Goal: Information Seeking & Learning: Learn about a topic

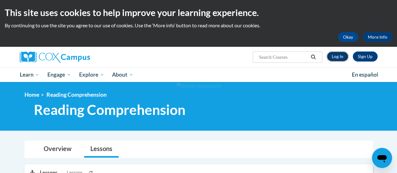
click at [328, 57] on link "Log In" at bounding box center [338, 56] width 22 height 10
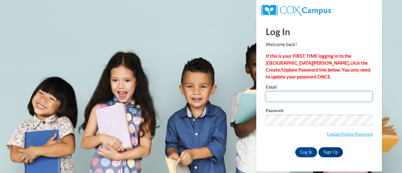
click at [292, 93] on input "Email" at bounding box center [319, 96] width 107 height 11
type input "kristi.oliver@rusd.org"
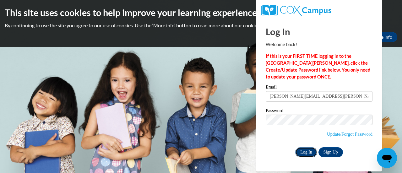
click at [310, 151] on input "Log In" at bounding box center [306, 152] width 22 height 10
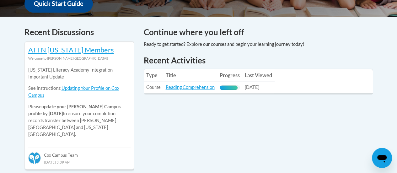
scroll to position [251, 0]
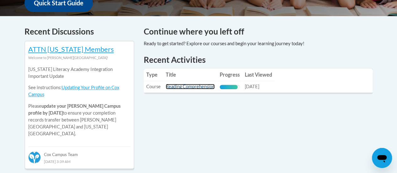
click at [207, 84] on link "Reading Comprehension" at bounding box center [190, 86] width 49 height 5
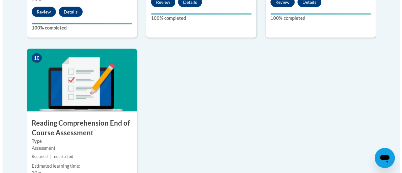
scroll to position [722, 0]
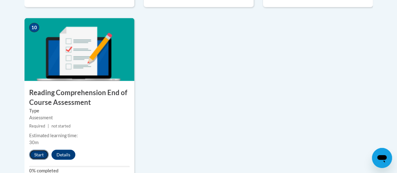
click at [44, 154] on button "Start" at bounding box center [38, 155] width 19 height 10
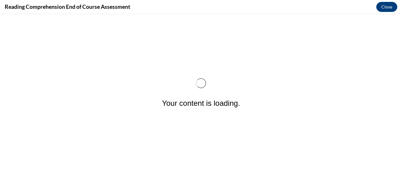
scroll to position [0, 0]
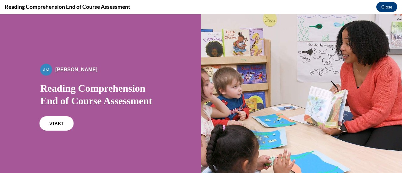
click at [64, 120] on link "START" at bounding box center [56, 123] width 34 height 14
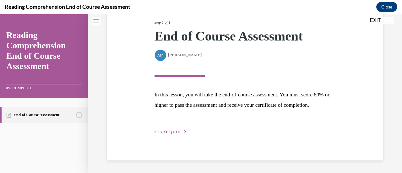
scroll to position [92, 0]
click at [175, 134] on button "START QUIZ" at bounding box center [170, 132] width 33 height 6
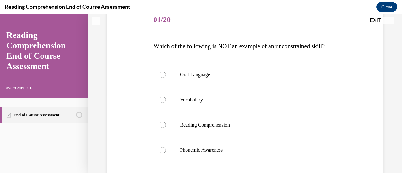
scroll to position [94, 0]
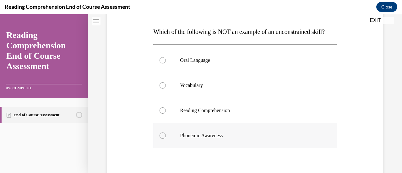
click at [215, 139] on p "Phonemic Awareness" at bounding box center [250, 135] width 141 height 6
click at [166, 139] on input "Phonemic Awareness" at bounding box center [162, 135] width 6 height 6
radio input "true"
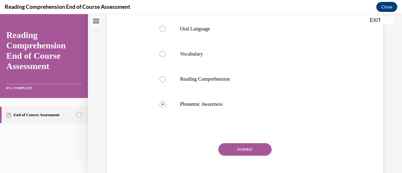
click at [245, 156] on button "SUBMIT" at bounding box center [244, 149] width 53 height 13
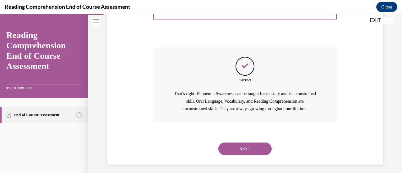
scroll to position [238, 0]
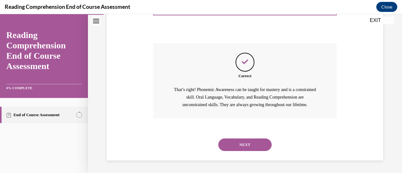
click at [246, 143] on button "NEXT" at bounding box center [244, 144] width 53 height 13
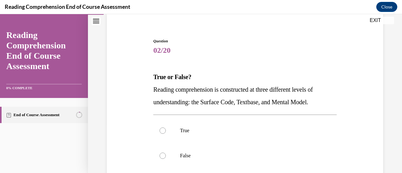
scroll to position [63, 0]
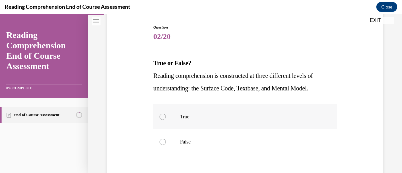
click at [184, 121] on label "True" at bounding box center [244, 116] width 183 height 25
click at [166, 120] on input "True" at bounding box center [162, 117] width 6 height 6
radio input "true"
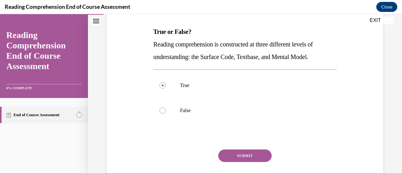
click at [252, 151] on button "SUBMIT" at bounding box center [244, 155] width 53 height 13
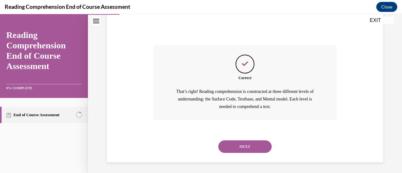
scroll to position [200, 0]
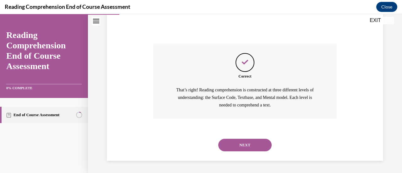
click at [251, 143] on button "NEXT" at bounding box center [244, 145] width 53 height 13
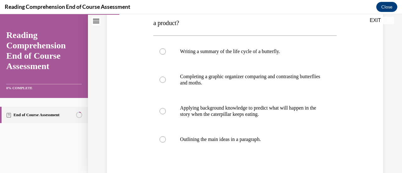
scroll to position [94, 0]
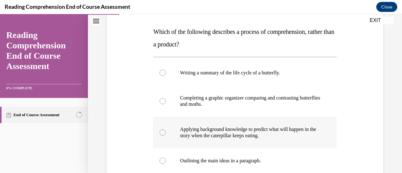
click at [261, 132] on p "Applying background knowledge to predict what will happen in the story when the…" at bounding box center [250, 132] width 141 height 13
click at [166, 132] on input "Applying background knowledge to predict what will happen in the story when the…" at bounding box center [162, 132] width 6 height 6
radio input "true"
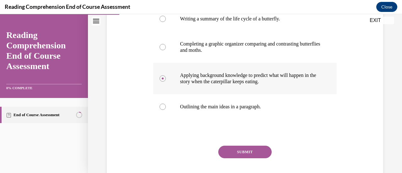
scroll to position [157, 0]
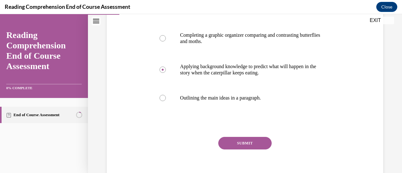
click at [256, 142] on button "SUBMIT" at bounding box center [244, 143] width 53 height 13
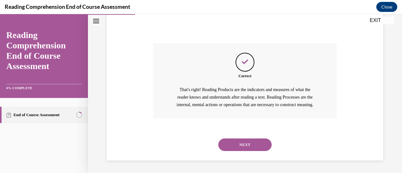
scroll to position [258, 0]
click at [256, 142] on button "NEXT" at bounding box center [244, 144] width 53 height 13
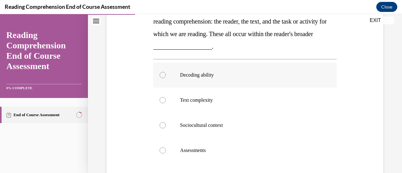
scroll to position [126, 0]
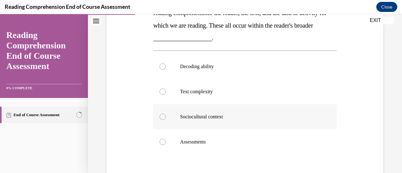
click at [194, 112] on label "Sociocultural context" at bounding box center [244, 116] width 183 height 25
click at [166, 114] on input "Sociocultural context" at bounding box center [162, 117] width 6 height 6
radio input "true"
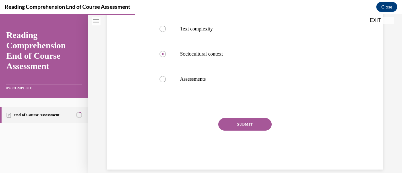
click at [266, 123] on button "SUBMIT" at bounding box center [244, 124] width 53 height 13
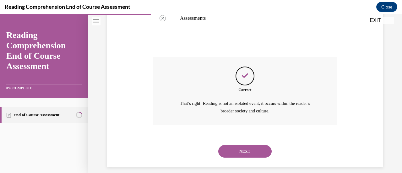
scroll to position [255, 0]
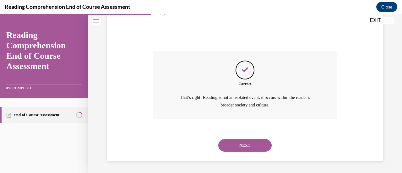
click at [224, 140] on button "NEXT" at bounding box center [244, 145] width 53 height 13
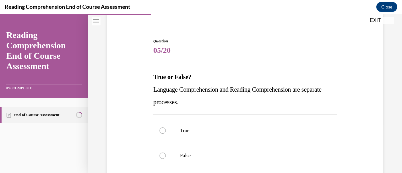
scroll to position [63, 0]
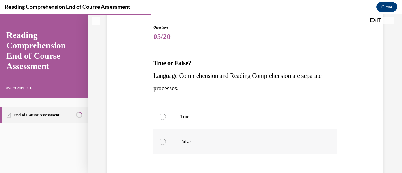
click at [217, 145] on p "False" at bounding box center [250, 142] width 141 height 6
click at [166, 145] on input "False" at bounding box center [162, 142] width 6 height 6
radio input "true"
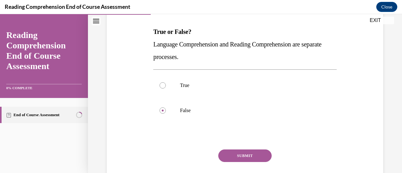
click at [256, 156] on button "SUBMIT" at bounding box center [244, 155] width 53 height 13
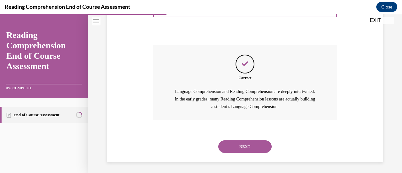
scroll to position [200, 0]
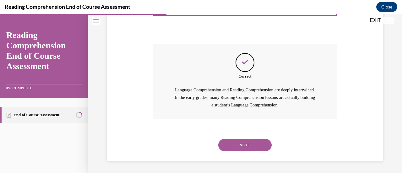
click at [243, 144] on button "NEXT" at bounding box center [244, 145] width 53 height 13
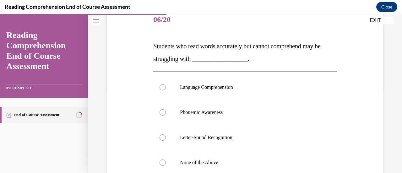
scroll to position [94, 0]
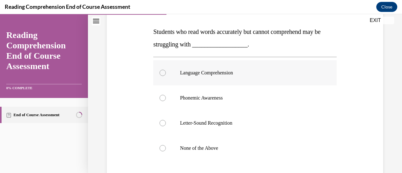
click at [217, 74] on p "Language Comprehension" at bounding box center [250, 73] width 141 height 6
click at [166, 74] on input "Language Comprehension" at bounding box center [162, 73] width 6 height 6
radio input "true"
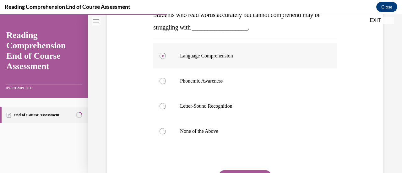
scroll to position [126, 0]
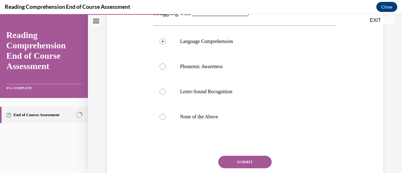
click at [249, 164] on button "SUBMIT" at bounding box center [244, 162] width 53 height 13
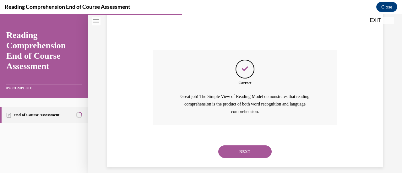
scroll to position [238, 0]
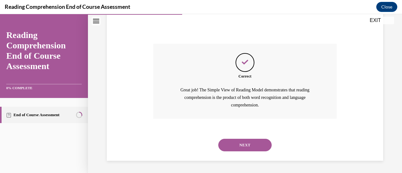
click at [244, 142] on button "NEXT" at bounding box center [244, 145] width 53 height 13
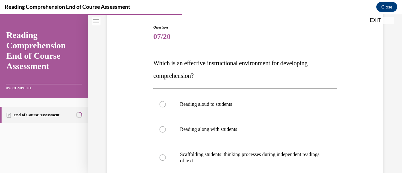
scroll to position [94, 0]
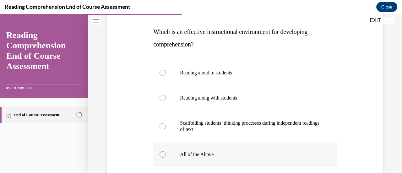
click at [212, 149] on label "All of the Above" at bounding box center [244, 154] width 183 height 25
click at [166, 151] on input "All of the Above" at bounding box center [162, 154] width 6 height 6
radio input "true"
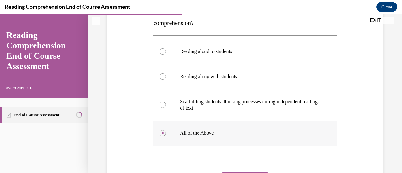
scroll to position [126, 0]
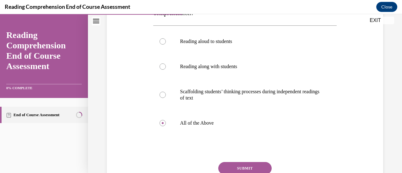
click at [254, 168] on button "SUBMIT" at bounding box center [244, 168] width 53 height 13
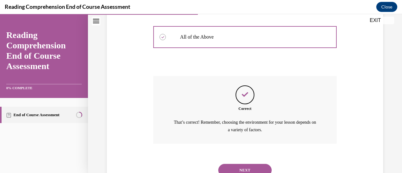
scroll to position [236, 0]
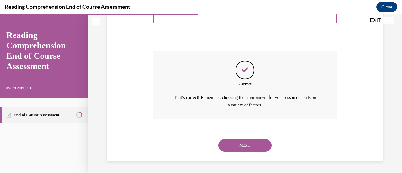
click at [241, 148] on button "NEXT" at bounding box center [244, 145] width 53 height 13
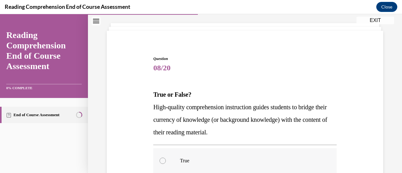
scroll to position [63, 0]
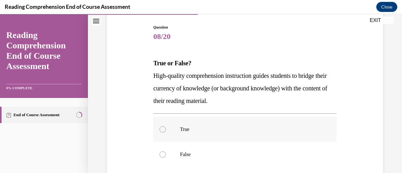
click at [208, 130] on p "True" at bounding box center [250, 129] width 141 height 6
click at [166, 130] on input "True" at bounding box center [162, 129] width 6 height 6
radio input "true"
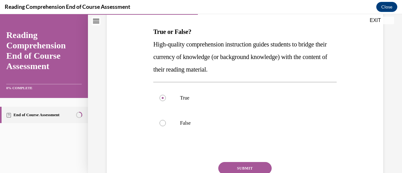
click at [235, 162] on button "SUBMIT" at bounding box center [244, 168] width 53 height 13
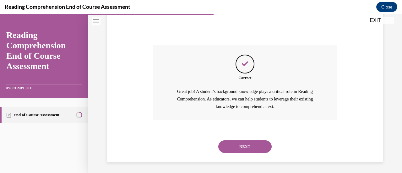
scroll to position [212, 0]
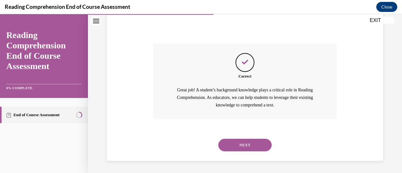
click at [227, 144] on button "NEXT" at bounding box center [244, 145] width 53 height 13
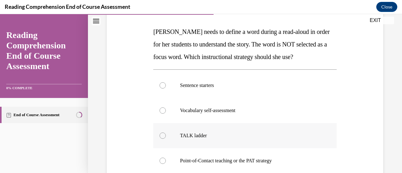
scroll to position [126, 0]
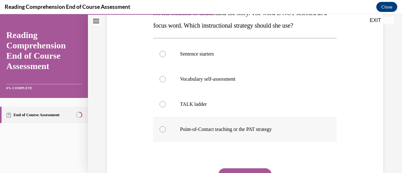
click at [264, 128] on p "Point-of-Contact teaching or the PAT strategy" at bounding box center [250, 129] width 141 height 6
click at [166, 128] on input "Point-of-Contact teaching or the PAT strategy" at bounding box center [162, 129] width 6 height 6
radio input "true"
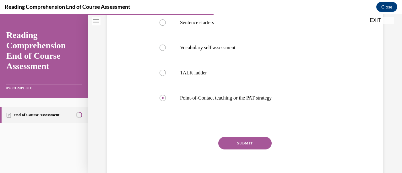
click at [248, 148] on button "SUBMIT" at bounding box center [244, 143] width 53 height 13
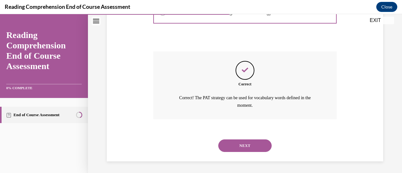
scroll to position [243, 0]
click at [248, 146] on button "NEXT" at bounding box center [244, 145] width 53 height 13
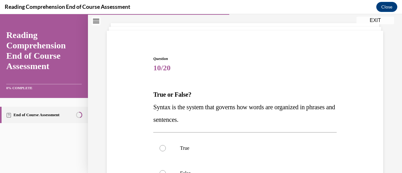
scroll to position [63, 0]
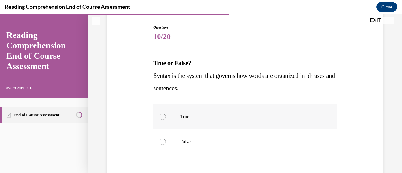
click at [247, 125] on label "True" at bounding box center [244, 116] width 183 height 25
click at [166, 120] on input "True" at bounding box center [162, 117] width 6 height 6
radio input "true"
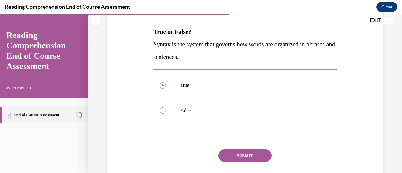
click at [248, 154] on button "SUBMIT" at bounding box center [244, 155] width 53 height 13
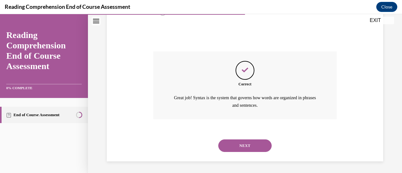
scroll to position [192, 0]
click at [242, 143] on button "NEXT" at bounding box center [244, 145] width 53 height 13
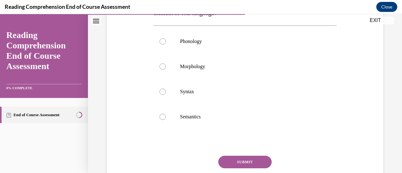
scroll to position [94, 0]
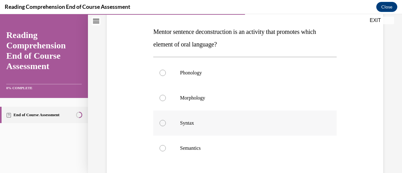
click at [174, 119] on label "Syntax" at bounding box center [244, 122] width 183 height 25
click at [166, 120] on input "Syntax" at bounding box center [162, 123] width 6 height 6
radio input "true"
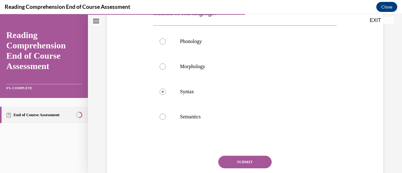
click at [237, 162] on button "SUBMIT" at bounding box center [244, 162] width 53 height 13
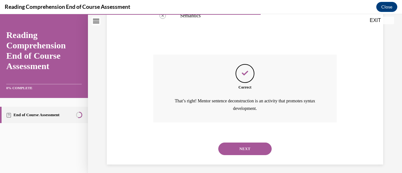
scroll to position [230, 0]
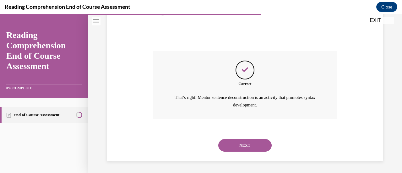
click at [237, 143] on button "NEXT" at bounding box center [244, 145] width 53 height 13
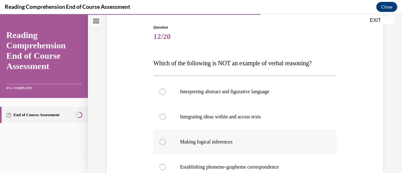
scroll to position [94, 0]
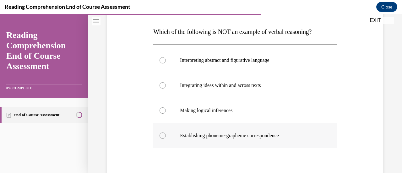
click at [227, 142] on label "Establishing phoneme-grapheme correspondence" at bounding box center [244, 135] width 183 height 25
click at [166, 139] on input "Establishing phoneme-grapheme correspondence" at bounding box center [162, 135] width 6 height 6
radio input "true"
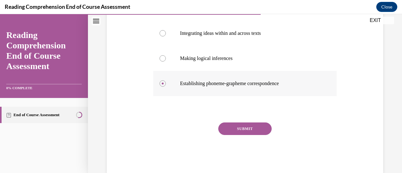
scroll to position [157, 0]
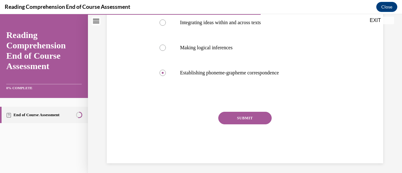
click at [252, 113] on button "SUBMIT" at bounding box center [244, 118] width 53 height 13
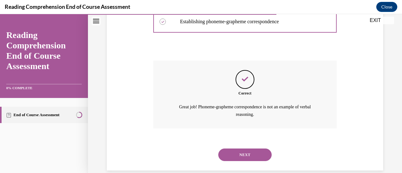
scroll to position [217, 0]
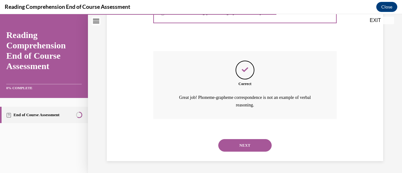
click at [254, 147] on button "NEXT" at bounding box center [244, 145] width 53 height 13
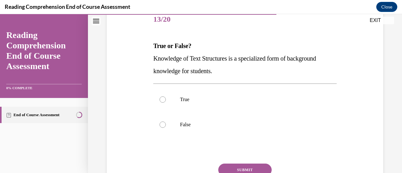
scroll to position [94, 0]
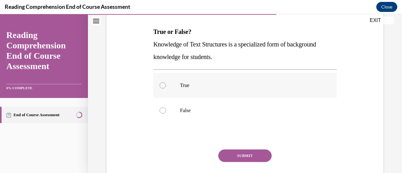
click at [197, 83] on p "True" at bounding box center [250, 85] width 141 height 6
click at [166, 83] on input "True" at bounding box center [162, 85] width 6 height 6
radio input "true"
click at [257, 159] on button "SUBMIT" at bounding box center [244, 155] width 53 height 13
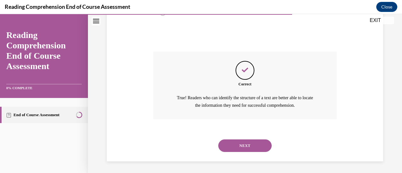
scroll to position [192, 0]
click at [249, 146] on button "NEXT" at bounding box center [244, 145] width 53 height 13
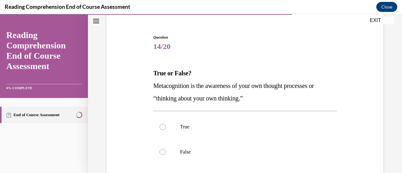
scroll to position [63, 0]
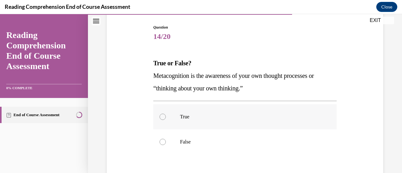
click at [201, 123] on label "True" at bounding box center [244, 116] width 183 height 25
click at [166, 120] on input "True" at bounding box center [162, 117] width 6 height 6
radio input "true"
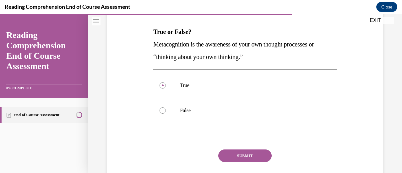
click at [228, 154] on button "SUBMIT" at bounding box center [244, 155] width 53 height 13
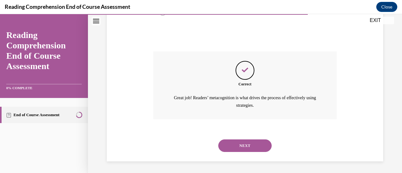
scroll to position [192, 0]
click at [239, 145] on button "NEXT" at bounding box center [244, 145] width 53 height 13
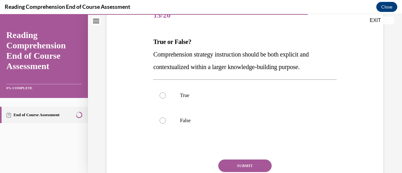
scroll to position [94, 0]
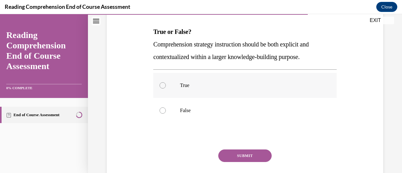
click at [204, 85] on p "True" at bounding box center [250, 85] width 141 height 6
click at [166, 85] on input "True" at bounding box center [162, 85] width 6 height 6
radio input "true"
click at [225, 155] on button "SUBMIT" at bounding box center [244, 155] width 53 height 13
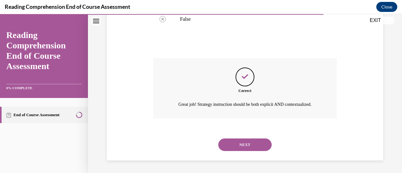
scroll to position [192, 0]
click at [227, 147] on button "NEXT" at bounding box center [244, 144] width 53 height 13
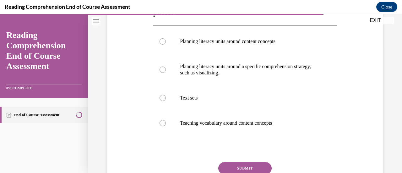
scroll to position [94, 0]
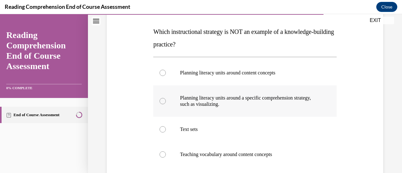
click at [238, 105] on p "Planning literacy units around a specific comprehension strategy, such as visua…" at bounding box center [250, 101] width 141 height 13
click at [166, 104] on input "Planning literacy units around a specific comprehension strategy, such as visua…" at bounding box center [162, 101] width 6 height 6
radio input "true"
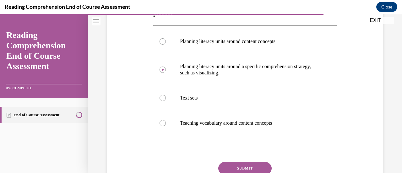
click at [230, 167] on button "SUBMIT" at bounding box center [244, 168] width 53 height 13
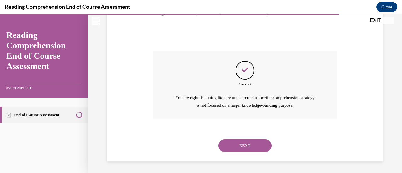
scroll to position [236, 0]
click at [237, 148] on button "NEXT" at bounding box center [244, 145] width 53 height 13
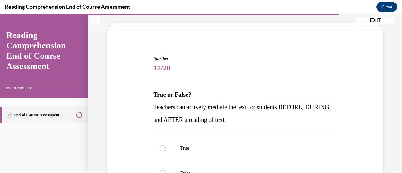
scroll to position [63, 0]
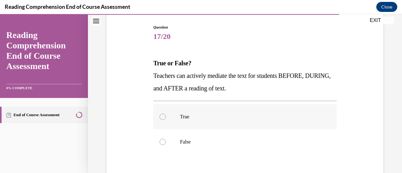
click at [182, 113] on label "True" at bounding box center [244, 116] width 183 height 25
click at [166, 114] on input "True" at bounding box center [162, 117] width 6 height 6
radio input "true"
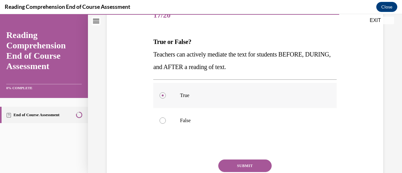
scroll to position [94, 0]
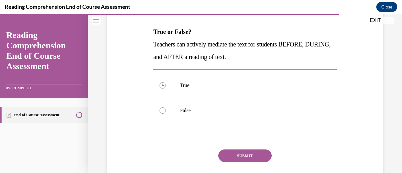
click at [247, 155] on button "SUBMIT" at bounding box center [244, 155] width 53 height 13
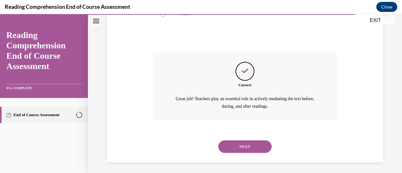
scroll to position [192, 0]
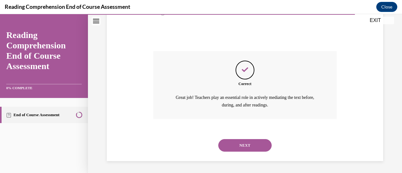
click at [231, 144] on button "NEXT" at bounding box center [244, 145] width 53 height 13
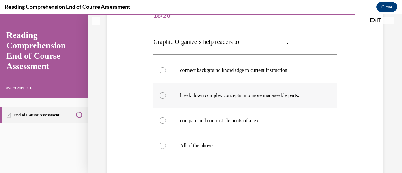
scroll to position [94, 0]
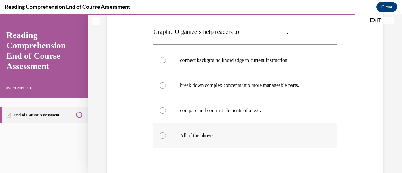
click at [212, 131] on label "All of the above" at bounding box center [244, 135] width 183 height 25
click at [166, 132] on input "All of the above" at bounding box center [162, 135] width 6 height 6
radio input "true"
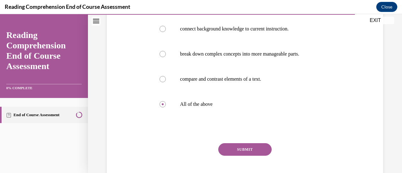
click at [234, 150] on button "SUBMIT" at bounding box center [244, 149] width 53 height 13
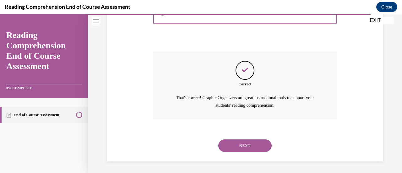
scroll to position [217, 0]
click at [235, 145] on button "NEXT" at bounding box center [244, 145] width 53 height 13
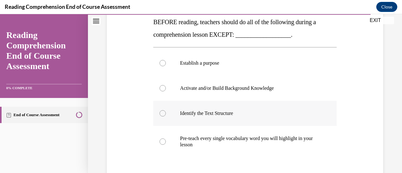
scroll to position [94, 0]
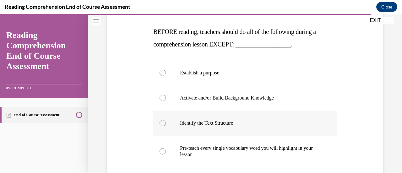
click at [238, 123] on p "Identify the Text Structure" at bounding box center [250, 123] width 141 height 6
click at [166, 123] on input "Identify the Text Structure" at bounding box center [162, 123] width 6 height 6
radio input "true"
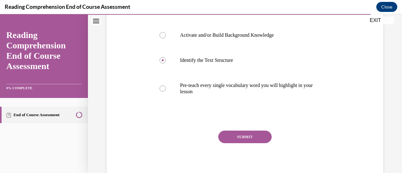
click at [242, 136] on button "SUBMIT" at bounding box center [244, 137] width 53 height 13
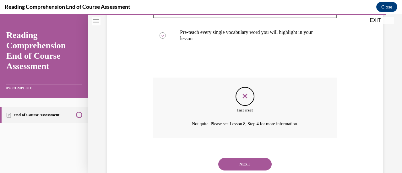
scroll to position [229, 0]
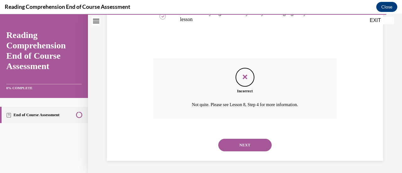
click at [240, 143] on button "NEXT" at bounding box center [244, 145] width 53 height 13
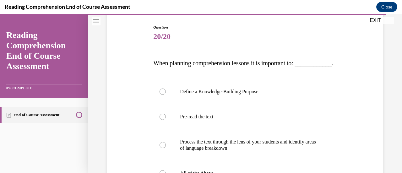
scroll to position [94, 0]
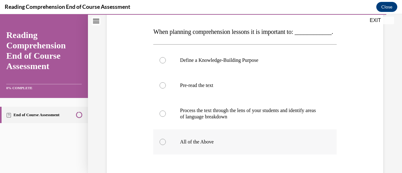
click at [232, 145] on p "All of the Above" at bounding box center [250, 142] width 141 height 6
click at [166, 145] on input "All of the Above" at bounding box center [162, 142] width 6 height 6
radio input "true"
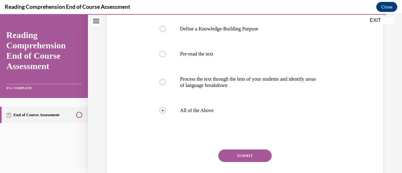
click at [231, 162] on button "SUBMIT" at bounding box center [244, 155] width 53 height 13
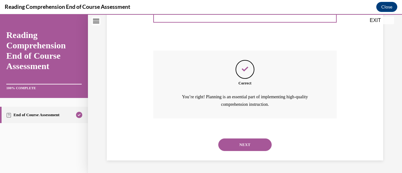
scroll to position [236, 0]
click at [246, 145] on button "NEXT" at bounding box center [244, 144] width 53 height 13
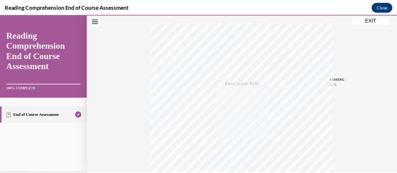
scroll to position [0, 0]
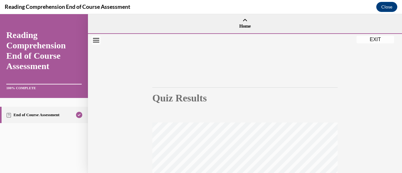
click at [370, 37] on button "EXIT" at bounding box center [375, 40] width 38 height 8
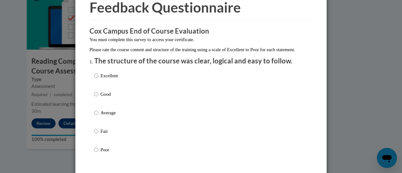
scroll to position [63, 0]
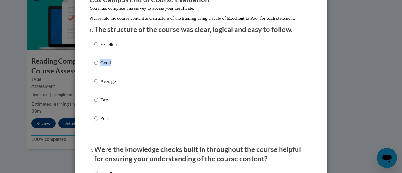
drag, startPoint x: 110, startPoint y: 63, endPoint x: 109, endPoint y: 69, distance: 5.7
click at [109, 69] on div "Excellent Good Average Fair Poor" at bounding box center [106, 86] width 24 height 97
click at [116, 66] on div "Excellent Good Average Fair Poor" at bounding box center [200, 89] width 213 height 102
click at [103, 66] on p "Good" at bounding box center [108, 62] width 17 height 7
click at [94, 66] on input "Good" at bounding box center [96, 62] width 4 height 7
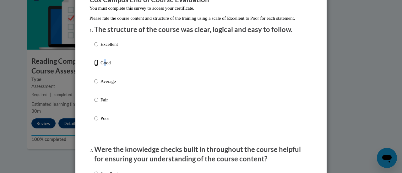
radio input "true"
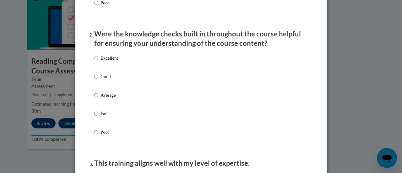
scroll to position [188, 0]
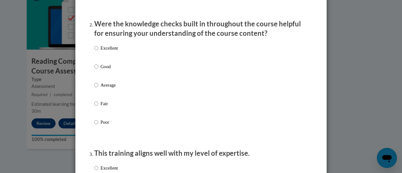
click at [105, 70] on p "Good" at bounding box center [108, 66] width 17 height 7
click at [98, 70] on input "Good" at bounding box center [96, 66] width 4 height 7
radio input "true"
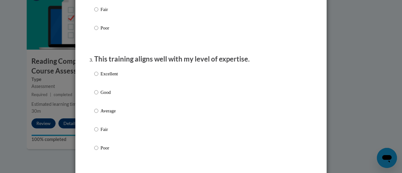
scroll to position [314, 0]
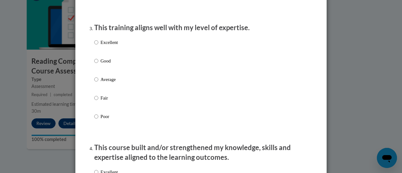
click at [107, 64] on p "Good" at bounding box center [108, 60] width 17 height 7
click at [98, 64] on input "Good" at bounding box center [96, 60] width 4 height 7
radio input "true"
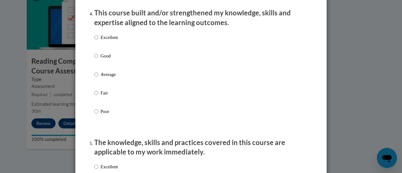
scroll to position [471, 0]
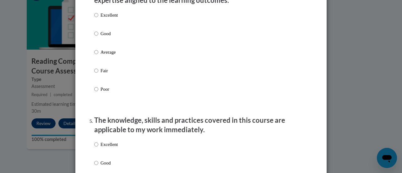
click at [114, 37] on p "Good" at bounding box center [108, 33] width 17 height 7
click at [98, 37] on input "Good" at bounding box center [96, 33] width 4 height 7
radio input "true"
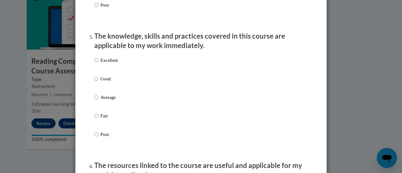
scroll to position [565, 0]
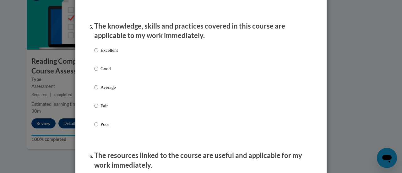
click at [110, 78] on label "Good" at bounding box center [106, 73] width 24 height 17
click at [98, 72] on input "Good" at bounding box center [96, 68] width 4 height 7
radio input "true"
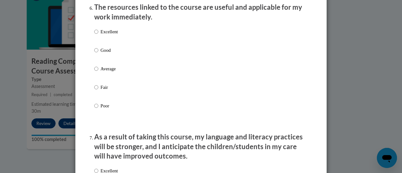
scroll to position [722, 0]
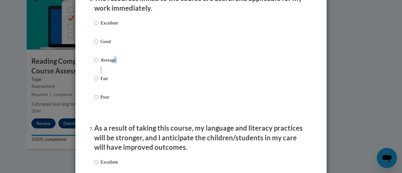
click at [112, 73] on label "Average" at bounding box center [106, 64] width 24 height 17
click at [102, 45] on p "Good" at bounding box center [108, 41] width 17 height 7
click at [98, 45] on input "Good" at bounding box center [96, 41] width 4 height 7
radio input "true"
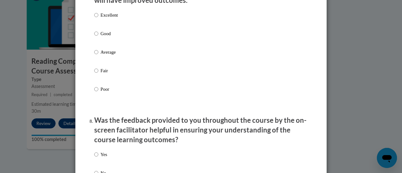
scroll to position [879, 0]
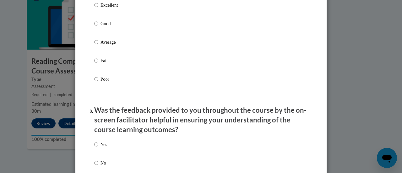
click at [106, 26] on p "Good" at bounding box center [108, 23] width 17 height 7
click at [98, 26] on input "Good" at bounding box center [96, 23] width 4 height 7
radio input "true"
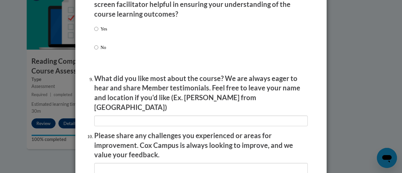
scroll to position [1004, 0]
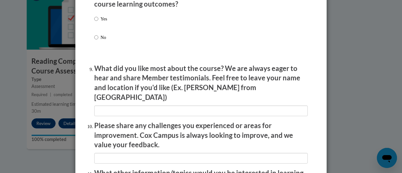
click at [100, 46] on label "No" at bounding box center [100, 42] width 13 height 17
click at [98, 41] on input "No" at bounding box center [96, 37] width 4 height 7
radio input "true"
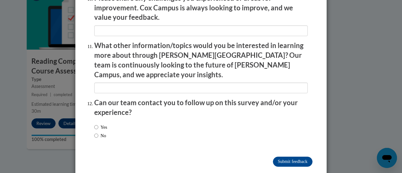
scroll to position [1132, 0]
click at [101, 132] on label "No" at bounding box center [100, 135] width 12 height 7
click at [98, 132] on input "No" at bounding box center [96, 135] width 4 height 7
radio input "true"
click at [281, 156] on input "Submit feedback" at bounding box center [293, 161] width 40 height 10
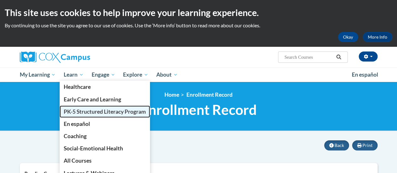
click at [81, 109] on span "PK-5 Structured Literacy Program" at bounding box center [105, 111] width 82 height 7
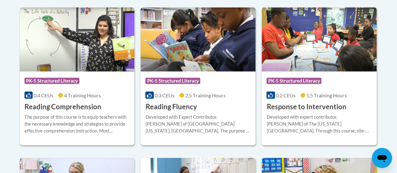
scroll to position [596, 0]
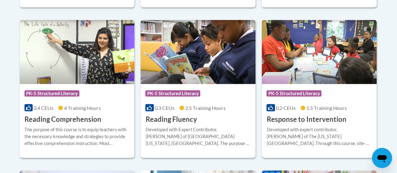
click at [292, 143] on div "Developed with expert contributor, Dr. [PERSON_NAME] of The [US_STATE][GEOGRAPH…" at bounding box center [318, 136] width 105 height 21
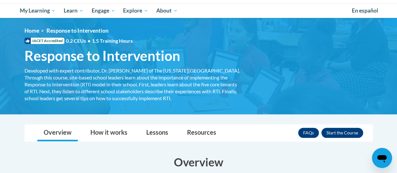
scroll to position [63, 0]
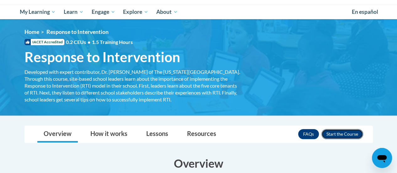
click at [341, 135] on button "Enroll" at bounding box center [342, 134] width 42 height 10
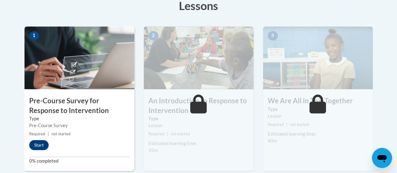
scroll to position [157, 0]
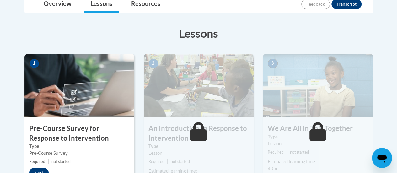
click at [73, 136] on h3 "Pre-Course Survey for Response to Intervention" at bounding box center [79, 133] width 110 height 19
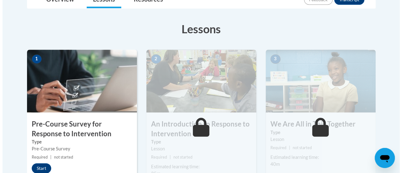
scroll to position [188, 0]
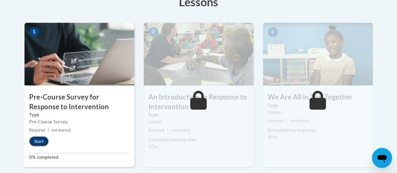
click at [33, 143] on button "Start" at bounding box center [38, 141] width 19 height 10
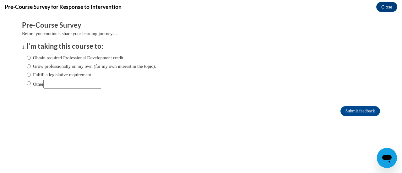
scroll to position [0, 0]
click at [27, 85] on label "Other" at bounding box center [64, 84] width 74 height 9
click at [27, 85] on input "Other" at bounding box center [29, 83] width 4 height 7
radio input "true"
click at [54, 83] on input "Other" at bounding box center [72, 84] width 58 height 9
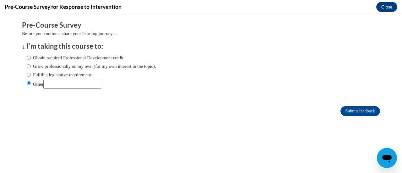
type input "District requirement"
click at [351, 108] on input "Submit feedback" at bounding box center [360, 111] width 40 height 10
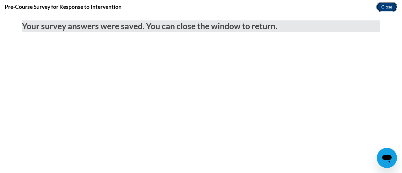
click at [385, 11] on button "Close" at bounding box center [386, 7] width 21 height 10
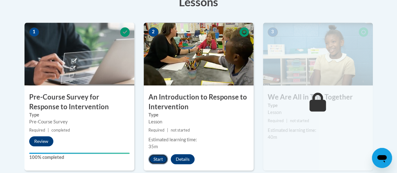
click at [160, 162] on button "Start" at bounding box center [157, 159] width 19 height 10
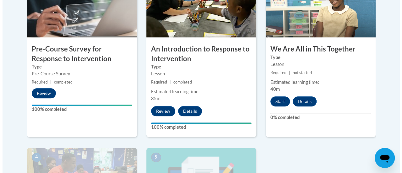
scroll to position [220, 0]
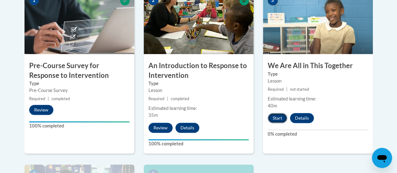
click at [280, 118] on button "Start" at bounding box center [277, 118] width 19 height 10
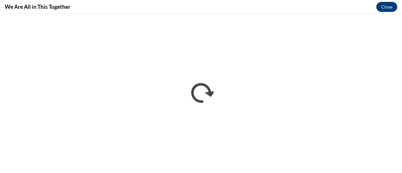
scroll to position [0, 0]
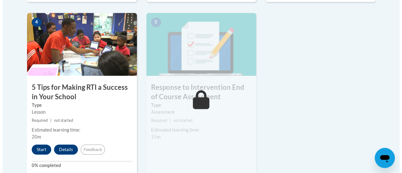
scroll to position [408, 0]
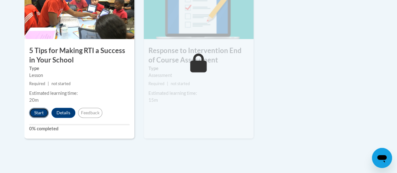
click at [39, 114] on button "Start" at bounding box center [38, 113] width 19 height 10
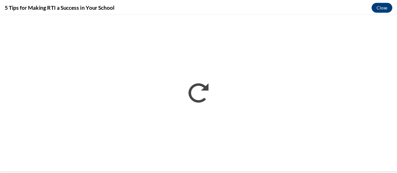
scroll to position [0, 0]
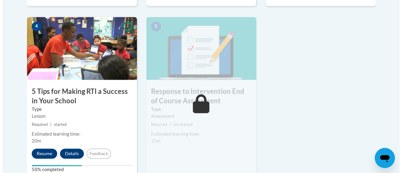
scroll to position [377, 0]
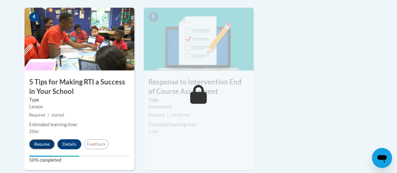
click at [39, 145] on button "Resume" at bounding box center [41, 144] width 25 height 10
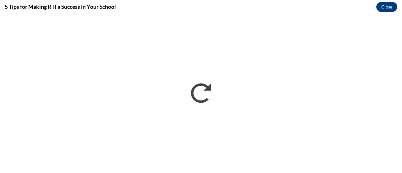
scroll to position [0, 0]
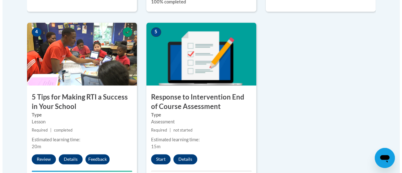
scroll to position [377, 0]
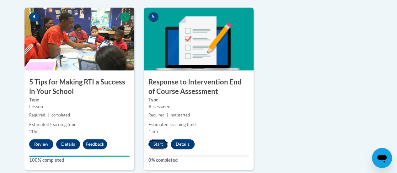
click at [152, 145] on button "Start" at bounding box center [157, 144] width 19 height 10
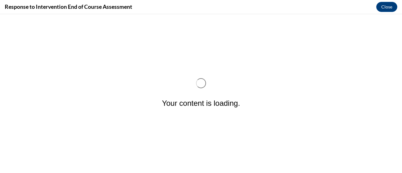
scroll to position [0, 0]
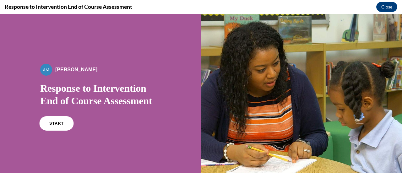
click at [53, 121] on span "START" at bounding box center [56, 123] width 14 height 5
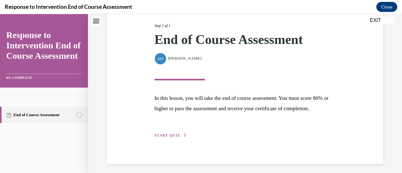
scroll to position [92, 0]
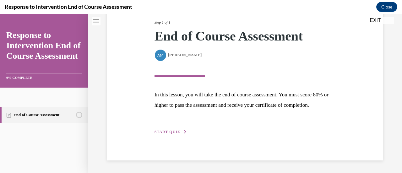
click at [173, 132] on span "START QUIZ" at bounding box center [167, 132] width 26 height 4
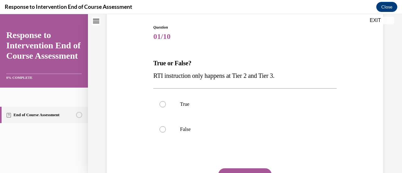
scroll to position [94, 0]
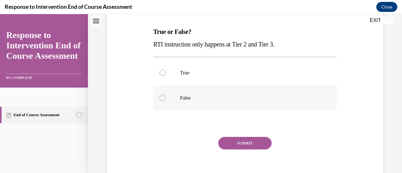
click at [200, 97] on p "False" at bounding box center [250, 98] width 141 height 6
click at [166, 97] on input "False" at bounding box center [162, 98] width 6 height 6
radio input "true"
click at [245, 146] on button "SUBMIT" at bounding box center [244, 143] width 53 height 13
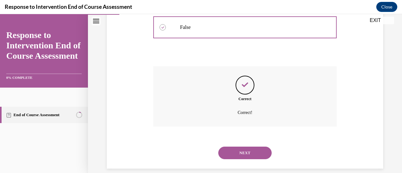
scroll to position [173, 0]
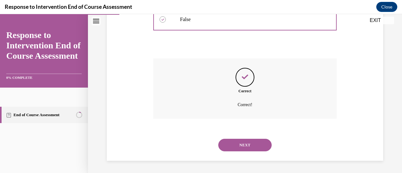
click at [234, 148] on button "NEXT" at bounding box center [244, 145] width 53 height 13
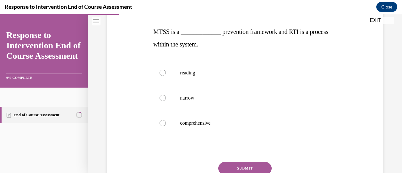
scroll to position [63, 0]
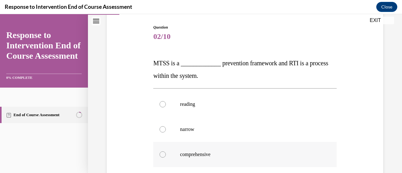
click at [222, 152] on p "comprehensive" at bounding box center [250, 154] width 141 height 6
click at [166, 152] on input "comprehensive" at bounding box center [162, 154] width 6 height 6
radio input "true"
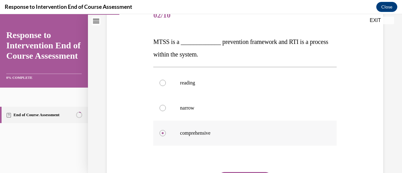
scroll to position [94, 0]
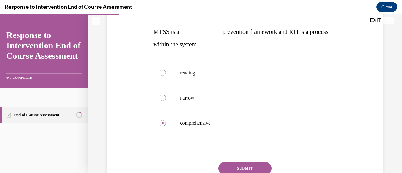
click at [233, 164] on button "SUBMIT" at bounding box center [244, 168] width 53 height 13
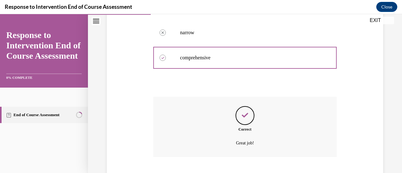
scroll to position [198, 0]
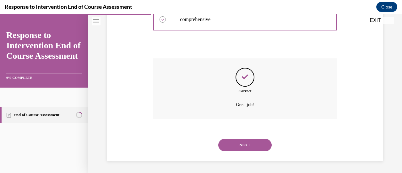
click at [231, 141] on button "NEXT" at bounding box center [244, 145] width 53 height 13
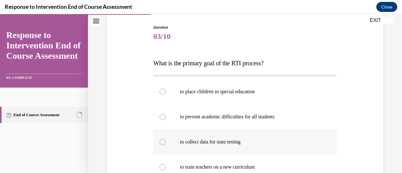
scroll to position [94, 0]
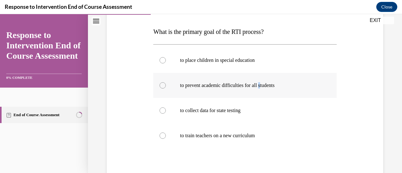
click at [264, 86] on p "to prevent academic difficulties for all students" at bounding box center [250, 85] width 141 height 6
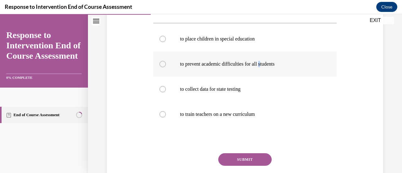
scroll to position [126, 0]
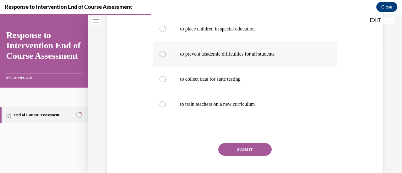
click at [162, 51] on div at bounding box center [162, 54] width 6 height 6
click at [162, 51] on input "to prevent academic difficulties for all students" at bounding box center [162, 54] width 6 height 6
radio input "true"
click at [230, 153] on button "SUBMIT" at bounding box center [244, 149] width 53 height 13
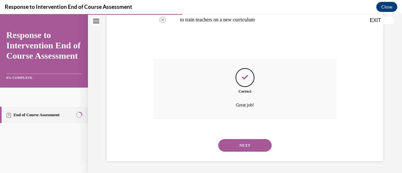
scroll to position [210, 0]
click at [238, 145] on button "NEXT" at bounding box center [244, 145] width 53 height 13
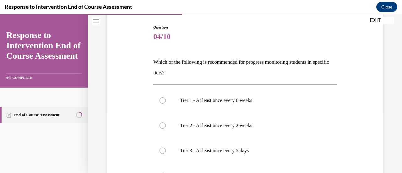
scroll to position [94, 0]
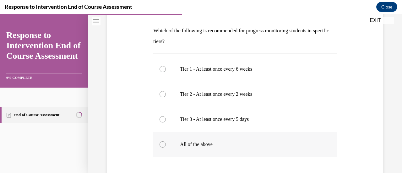
click at [211, 146] on p "All of the above" at bounding box center [250, 144] width 141 height 6
click at [166, 146] on input "All of the above" at bounding box center [162, 144] width 6 height 6
radio input "true"
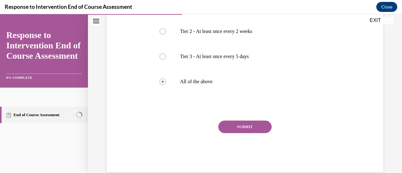
click at [239, 125] on button "SUBMIT" at bounding box center [244, 127] width 53 height 13
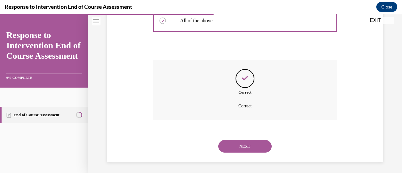
scroll to position [219, 0]
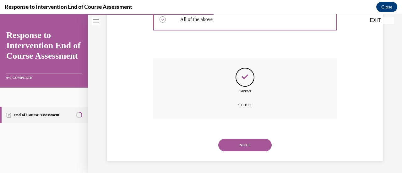
click at [240, 143] on button "NEXT" at bounding box center [244, 145] width 53 height 13
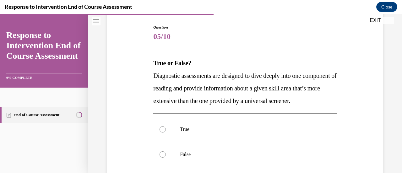
scroll to position [94, 0]
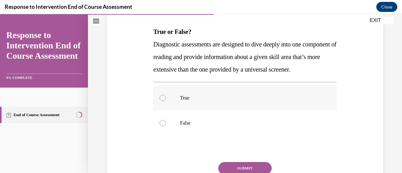
click at [263, 110] on label "True" at bounding box center [244, 97] width 183 height 25
click at [166, 101] on input "True" at bounding box center [162, 98] width 6 height 6
radio input "true"
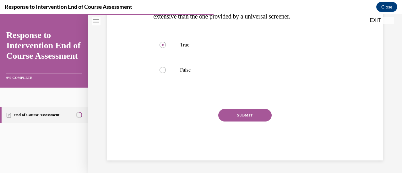
click at [245, 117] on button "SUBMIT" at bounding box center [244, 115] width 53 height 13
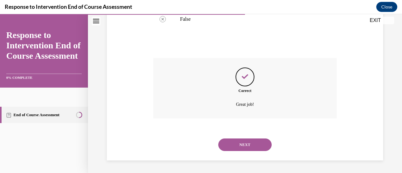
scroll to position [210, 0]
click at [245, 145] on button "NEXT" at bounding box center [244, 144] width 53 height 13
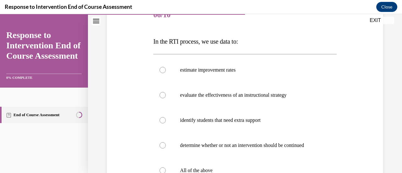
scroll to position [94, 0]
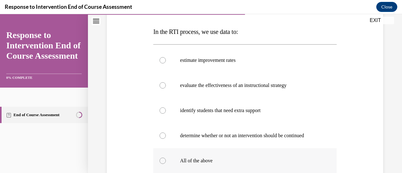
click at [196, 160] on p "All of the above" at bounding box center [250, 161] width 141 height 6
click at [166, 160] on input "All of the above" at bounding box center [162, 161] width 6 height 6
radio input "true"
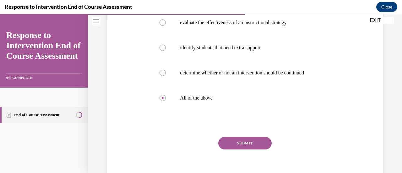
click at [232, 144] on button "SUBMIT" at bounding box center [244, 143] width 53 height 13
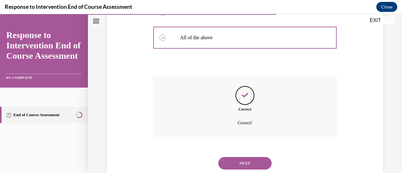
scroll to position [235, 0]
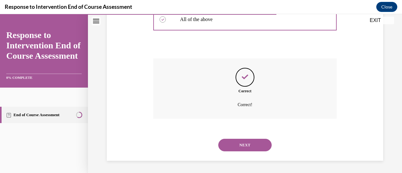
click at [232, 144] on button "NEXT" at bounding box center [244, 145] width 53 height 13
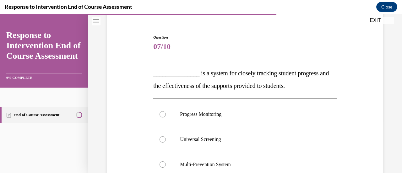
scroll to position [63, 0]
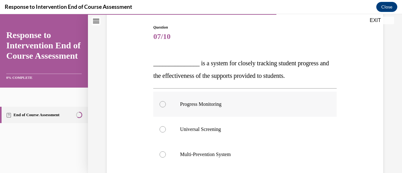
click at [216, 103] on p "Progress Monitoring" at bounding box center [250, 104] width 141 height 6
click at [166, 103] on input "Progress Monitoring" at bounding box center [162, 104] width 6 height 6
radio input "true"
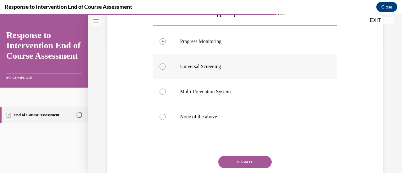
scroll to position [157, 0]
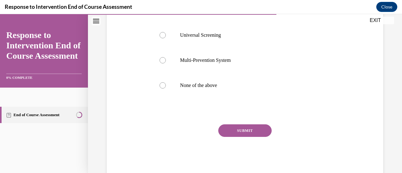
click at [243, 129] on button "SUBMIT" at bounding box center [244, 130] width 53 height 13
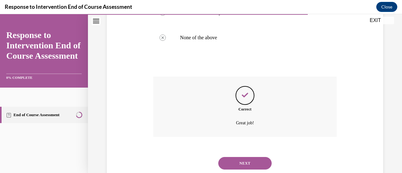
scroll to position [223, 0]
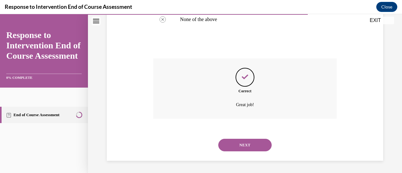
click at [244, 141] on button "NEXT" at bounding box center [244, 145] width 53 height 13
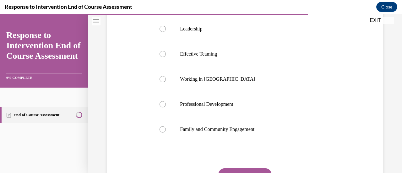
scroll to position [94, 0]
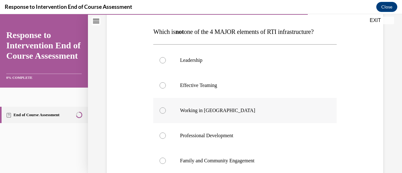
click at [204, 107] on label "Working in Silos" at bounding box center [244, 110] width 183 height 25
click at [166, 107] on input "Working in Silos" at bounding box center [162, 110] width 6 height 6
radio input "true"
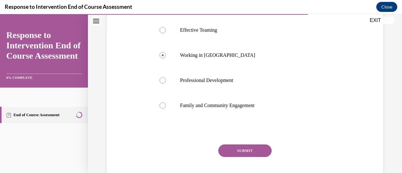
scroll to position [185, 0]
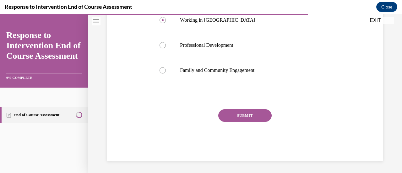
click at [244, 114] on button "SUBMIT" at bounding box center [244, 115] width 53 height 13
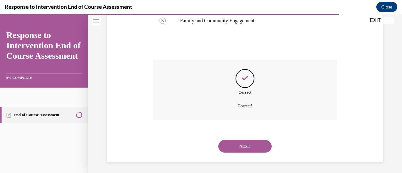
scroll to position [235, 0]
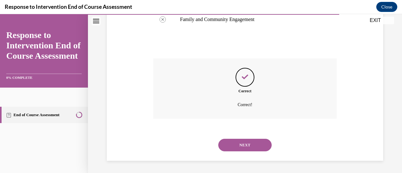
click at [243, 145] on button "NEXT" at bounding box center [244, 145] width 53 height 13
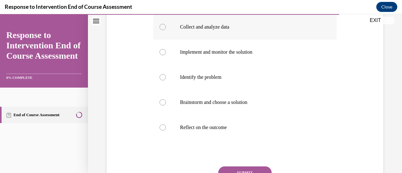
scroll to position [94, 0]
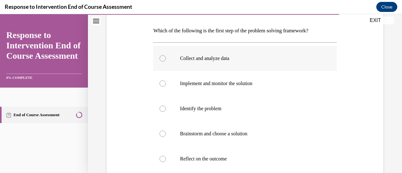
click at [231, 65] on label "Collect and analyze data" at bounding box center [244, 58] width 183 height 25
click at [166, 62] on input "Collect and analyze data" at bounding box center [162, 58] width 6 height 6
radio input "true"
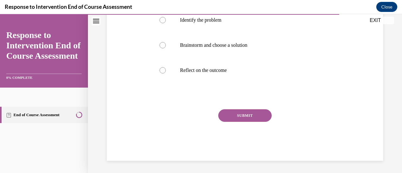
click at [249, 110] on button "SUBMIT" at bounding box center [244, 115] width 53 height 13
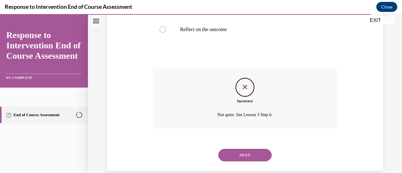
scroll to position [233, 0]
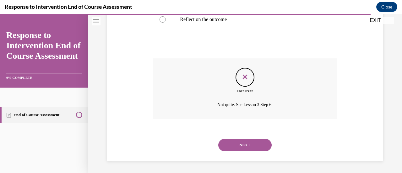
click at [243, 146] on button "NEXT" at bounding box center [244, 145] width 53 height 13
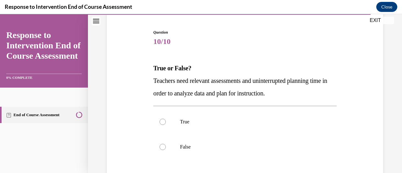
scroll to position [63, 0]
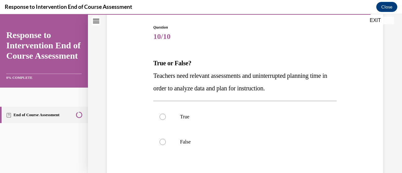
click at [265, 115] on p "True" at bounding box center [250, 117] width 141 height 6
click at [166, 115] on input "True" at bounding box center [162, 117] width 6 height 6
radio input "true"
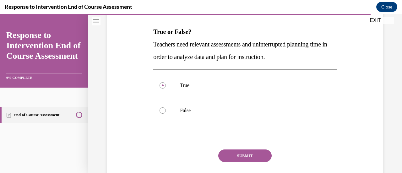
click at [232, 155] on button "SUBMIT" at bounding box center [244, 155] width 53 height 13
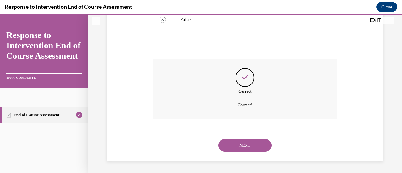
scroll to position [185, 0]
click at [239, 144] on button "NEXT" at bounding box center [244, 145] width 53 height 13
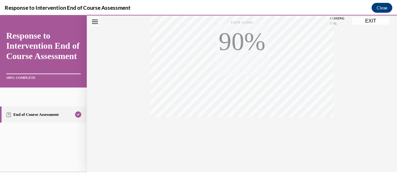
scroll to position [163, 0]
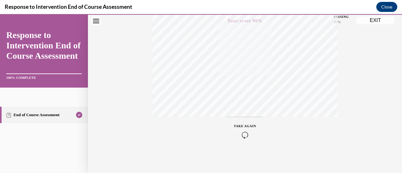
click at [370, 16] on div "Quiz Results PASSING 80% Your score 90% Passed PASSING 80% Your score Your scor…" at bounding box center [245, 22] width 314 height 302
click at [370, 20] on button "EXIT" at bounding box center [375, 21] width 38 height 8
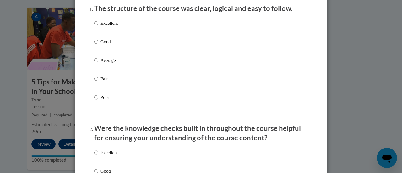
scroll to position [94, 0]
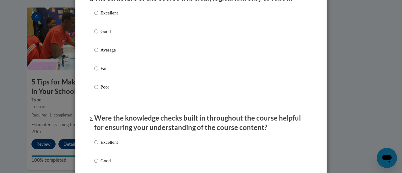
click at [102, 53] on p "Average" at bounding box center [108, 49] width 17 height 7
click at [98, 53] on input "Average" at bounding box center [96, 49] width 4 height 7
radio input "true"
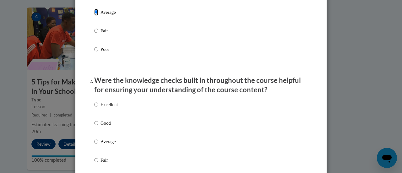
scroll to position [188, 0]
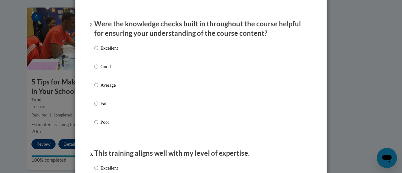
click at [100, 89] on p "Average" at bounding box center [108, 85] width 17 height 7
click at [98, 89] on input "Average" at bounding box center [96, 85] width 4 height 7
radio input "true"
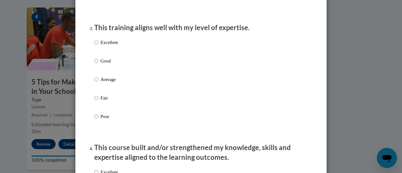
click at [99, 90] on label "Average" at bounding box center [106, 84] width 24 height 17
click at [98, 83] on input "Average" at bounding box center [96, 79] width 4 height 7
radio input "true"
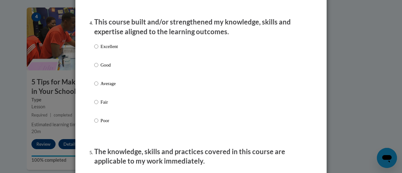
click at [100, 87] on p "Average" at bounding box center [108, 83] width 17 height 7
click at [98, 87] on input "Average" at bounding box center [96, 83] width 4 height 7
radio input "true"
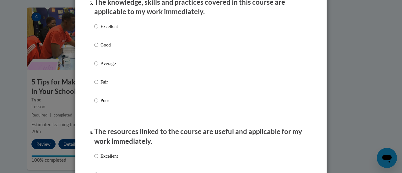
scroll to position [596, 0]
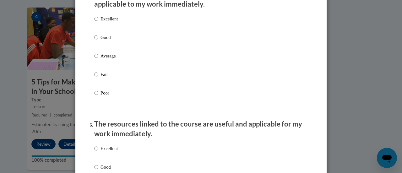
click at [110, 65] on label "Average" at bounding box center [106, 60] width 24 height 17
click at [98, 59] on input "Average" at bounding box center [96, 55] width 4 height 7
radio input "true"
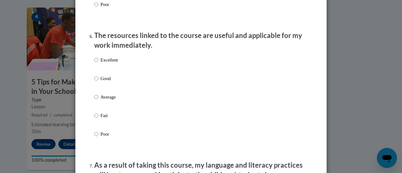
scroll to position [690, 0]
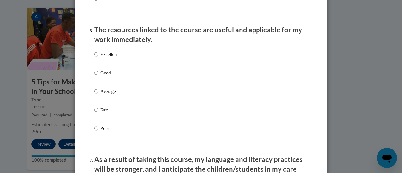
click at [105, 95] on p "Average" at bounding box center [108, 91] width 17 height 7
click at [98, 95] on input "Average" at bounding box center [96, 91] width 4 height 7
radio input "true"
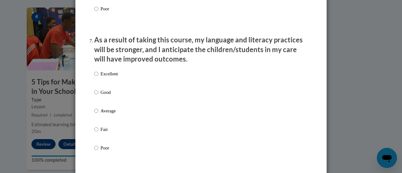
scroll to position [816, 0]
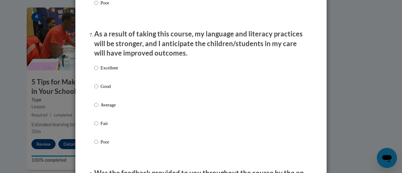
click at [105, 90] on p "Good" at bounding box center [108, 86] width 17 height 7
click at [98, 90] on input "Good" at bounding box center [96, 86] width 4 height 7
radio input "true"
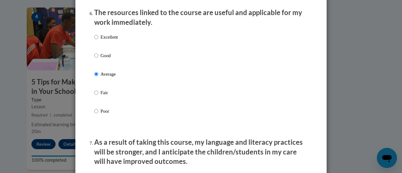
scroll to position [690, 0]
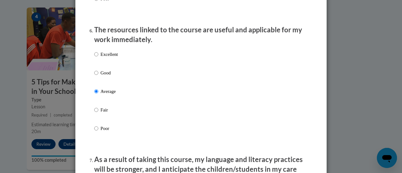
click at [110, 76] on p "Good" at bounding box center [108, 72] width 17 height 7
click at [98, 76] on input "Good" at bounding box center [96, 72] width 4 height 7
radio input "true"
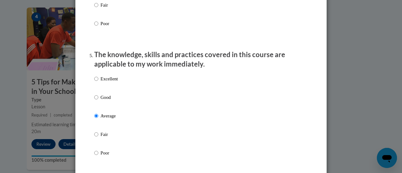
scroll to position [534, 0]
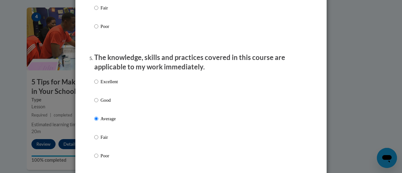
click at [109, 95] on label "Excellent" at bounding box center [106, 86] width 24 height 17
click at [98, 85] on input "Excellent" at bounding box center [96, 81] width 4 height 7
radio input "true"
click at [107, 104] on p "Good" at bounding box center [108, 100] width 17 height 7
click at [98, 104] on input "Good" at bounding box center [96, 100] width 4 height 7
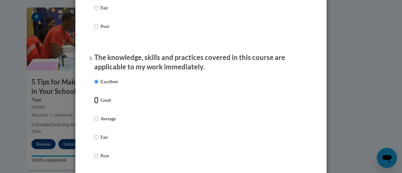
radio input "true"
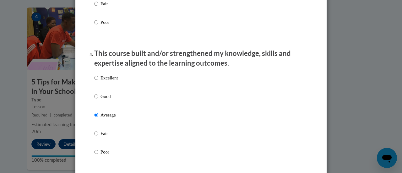
click at [107, 107] on label "Good" at bounding box center [106, 101] width 24 height 17
click at [98, 100] on input "Good" at bounding box center [96, 96] width 4 height 7
radio input "true"
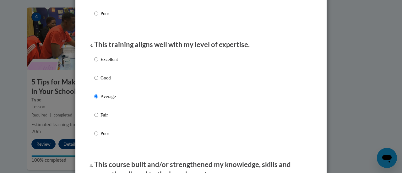
scroll to position [251, 0]
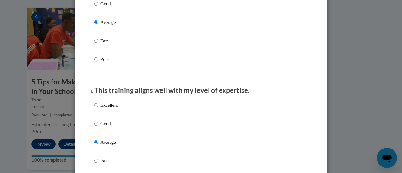
click at [102, 127] on p "Good" at bounding box center [108, 123] width 17 height 7
click at [98, 127] on input "Good" at bounding box center [96, 123] width 4 height 7
radio input "true"
click at [109, 7] on p "Good" at bounding box center [108, 3] width 17 height 7
click at [98, 7] on input "Good" at bounding box center [96, 3] width 4 height 7
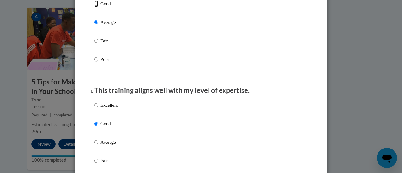
radio input "true"
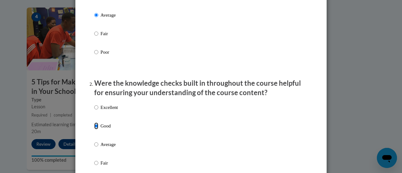
scroll to position [126, 0]
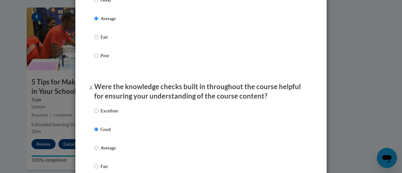
click at [109, 3] on p "Good" at bounding box center [108, 0] width 17 height 7
click at [98, 3] on input "Good" at bounding box center [96, 0] width 4 height 7
radio input "true"
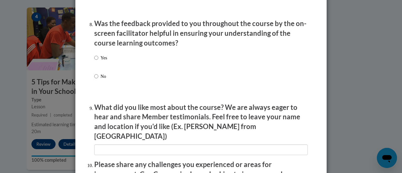
scroll to position [975, 0]
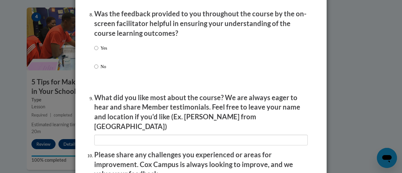
click at [101, 70] on p "No" at bounding box center [103, 66] width 7 height 7
click at [98, 70] on input "No" at bounding box center [96, 66] width 4 height 7
radio input "true"
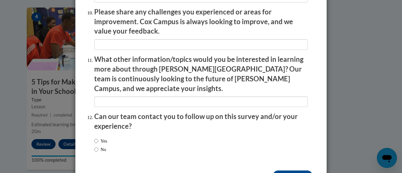
scroll to position [1132, 0]
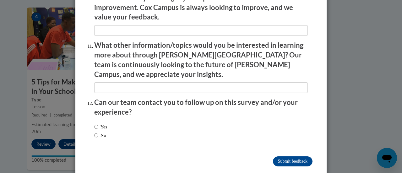
click at [99, 132] on label "No" at bounding box center [100, 135] width 12 height 7
click at [98, 132] on input "No" at bounding box center [96, 135] width 4 height 7
radio input "true"
click at [290, 156] on input "Submit feedback" at bounding box center [293, 161] width 40 height 10
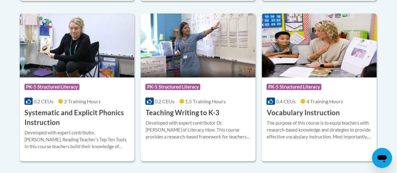
scroll to position [785, 0]
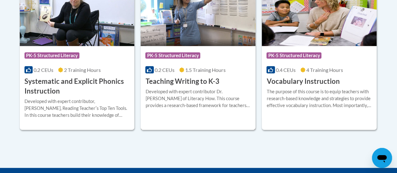
click at [164, 81] on h3 "Teaching Writing to K-3" at bounding box center [182, 82] width 74 height 10
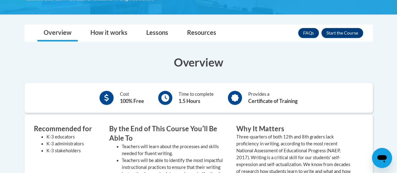
scroll to position [126, 0]
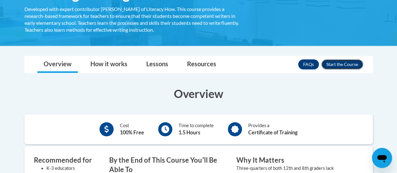
click at [350, 62] on button "Enroll" at bounding box center [342, 64] width 42 height 10
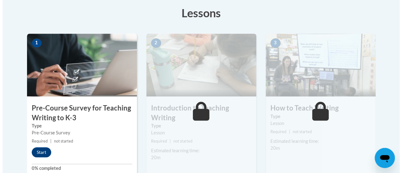
scroll to position [188, 0]
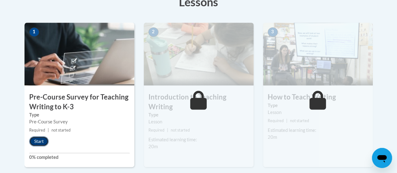
click at [39, 144] on button "Start" at bounding box center [38, 141] width 19 height 10
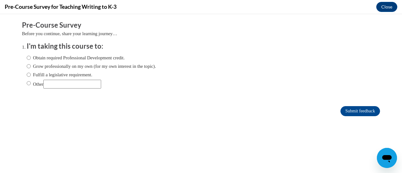
scroll to position [0, 0]
click at [30, 84] on label "Other" at bounding box center [64, 84] width 74 height 9
click at [30, 84] on input "Other" at bounding box center [29, 83] width 4 height 7
radio input "true"
click at [49, 84] on input "Other" at bounding box center [72, 84] width 58 height 9
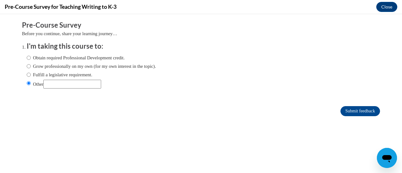
type input "District requirement"
click at [350, 111] on input "Submit feedback" at bounding box center [360, 111] width 40 height 10
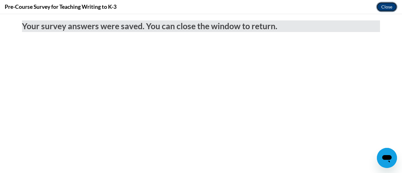
click at [394, 2] on button "Close" at bounding box center [386, 7] width 21 height 10
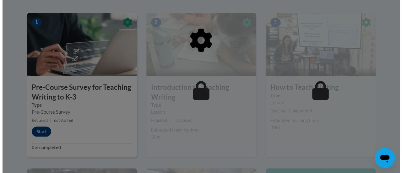
scroll to position [188, 0]
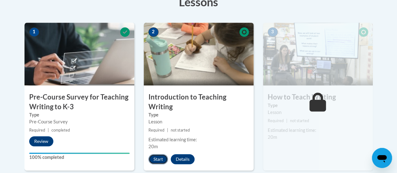
click at [156, 158] on button "Start" at bounding box center [157, 159] width 19 height 10
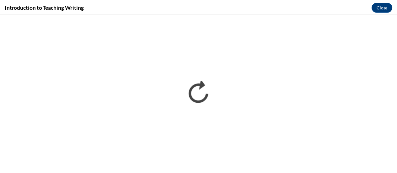
scroll to position [0, 0]
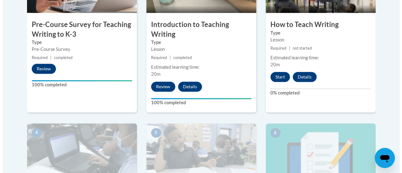
scroll to position [251, 0]
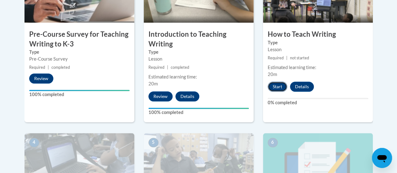
click at [273, 83] on button "Start" at bounding box center [277, 87] width 19 height 10
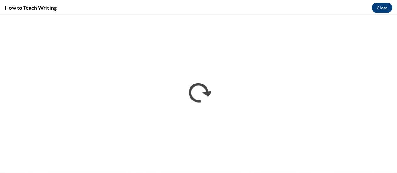
scroll to position [0, 0]
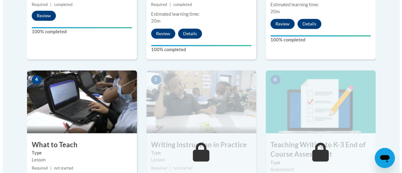
scroll to position [345, 0]
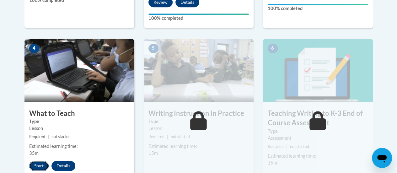
click at [33, 166] on button "Start" at bounding box center [38, 166] width 19 height 10
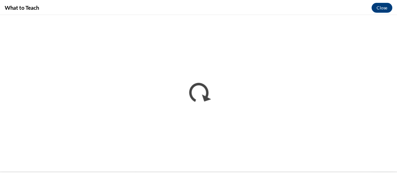
scroll to position [0, 0]
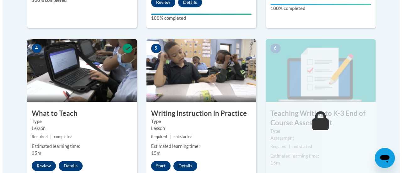
scroll to position [377, 0]
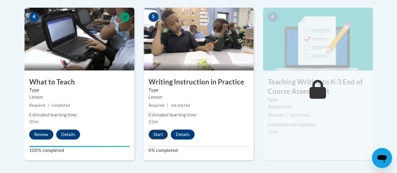
click at [156, 131] on button "Start" at bounding box center [157, 134] width 19 height 10
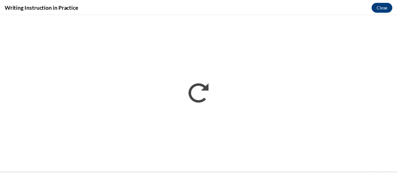
scroll to position [0, 0]
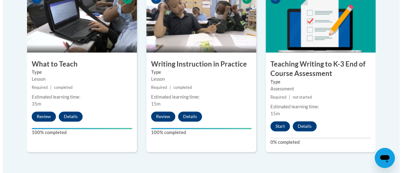
scroll to position [408, 0]
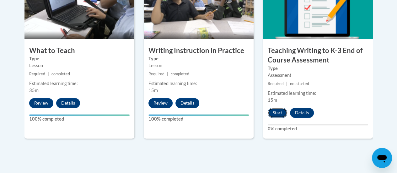
click at [280, 115] on button "Start" at bounding box center [277, 113] width 19 height 10
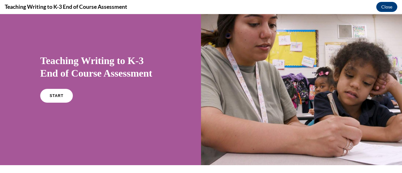
scroll to position [31, 0]
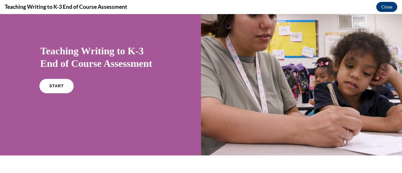
click at [55, 87] on span "START" at bounding box center [56, 86] width 14 height 5
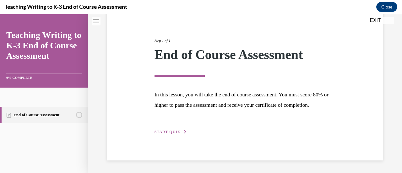
scroll to position [73, 0]
click at [180, 130] on button "START QUIZ" at bounding box center [170, 132] width 33 height 6
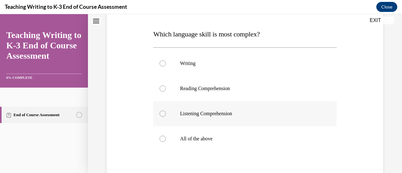
scroll to position [101, 0]
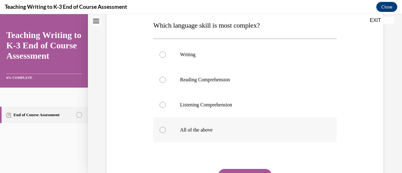
click at [177, 123] on label "All of the above" at bounding box center [244, 129] width 183 height 25
click at [166, 127] on input "All of the above" at bounding box center [162, 130] width 6 height 6
radio input "true"
click at [207, 61] on label "Writing" at bounding box center [244, 54] width 183 height 25
click at [166, 58] on input "Writing" at bounding box center [162, 54] width 6 height 6
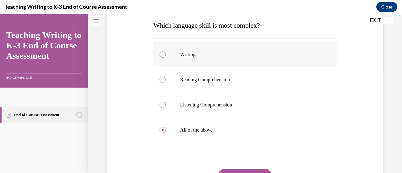
radio input "true"
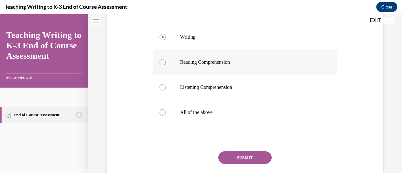
scroll to position [132, 0]
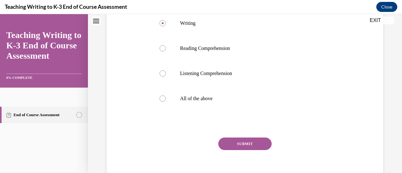
click at [242, 143] on button "SUBMIT" at bounding box center [244, 143] width 53 height 13
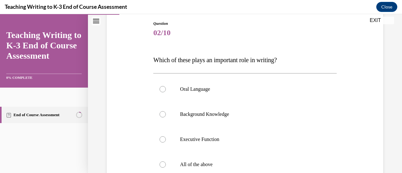
scroll to position [98, 0]
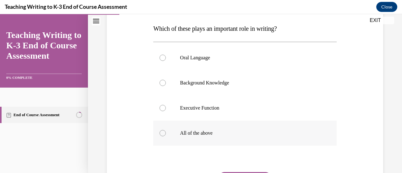
click at [240, 133] on p "All of the above" at bounding box center [250, 133] width 141 height 6
click at [166, 133] on input "All of the above" at bounding box center [162, 133] width 6 height 6
radio input "true"
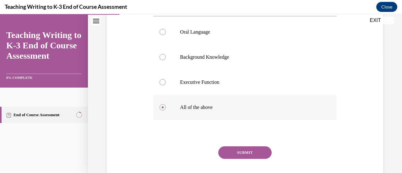
scroll to position [161, 0]
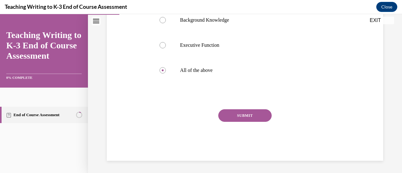
click at [240, 119] on button "SUBMIT" at bounding box center [244, 115] width 53 height 13
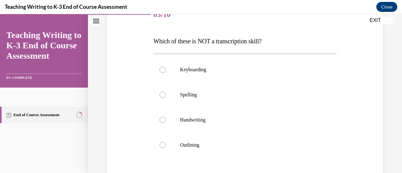
scroll to position [94, 0]
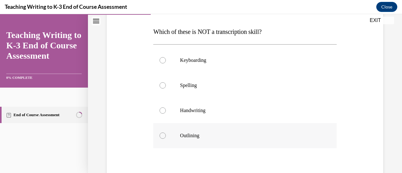
click at [240, 131] on label "Outlining" at bounding box center [244, 135] width 183 height 25
click at [166, 132] on input "Outlining" at bounding box center [162, 135] width 6 height 6
radio input "true"
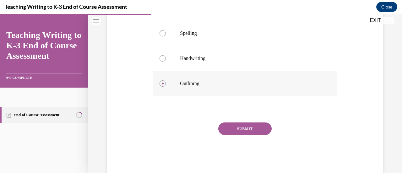
scroll to position [157, 0]
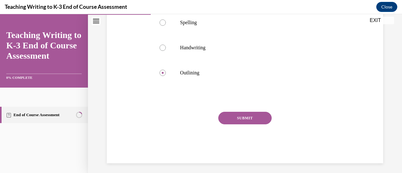
click at [241, 117] on button "SUBMIT" at bounding box center [244, 118] width 53 height 13
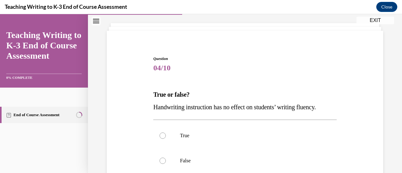
scroll to position [63, 0]
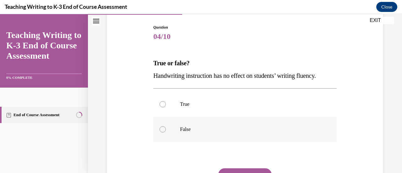
click at [228, 132] on p "False" at bounding box center [250, 129] width 141 height 6
click at [166, 132] on input "False" at bounding box center [162, 129] width 6 height 6
radio input "true"
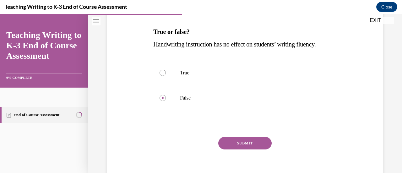
click at [234, 143] on button "SUBMIT" at bounding box center [244, 143] width 53 height 13
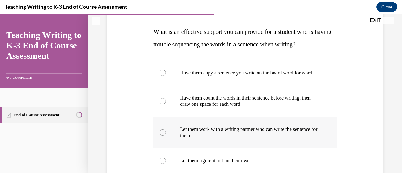
scroll to position [126, 0]
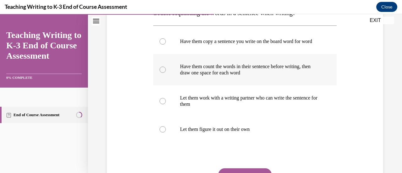
click at [228, 76] on p "Have them count the words in their sentence before writing, then draw one space…" at bounding box center [250, 69] width 141 height 13
click at [166, 73] on input "Have them count the words in their sentence before writing, then draw one space…" at bounding box center [162, 70] width 6 height 6
radio input "true"
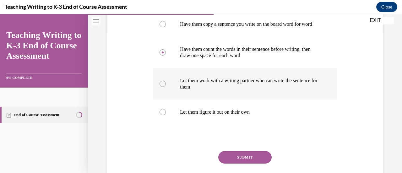
scroll to position [157, 0]
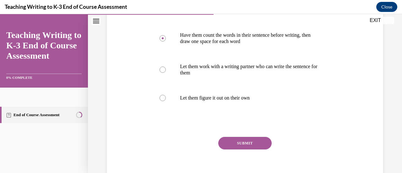
click at [245, 149] on button "SUBMIT" at bounding box center [244, 143] width 53 height 13
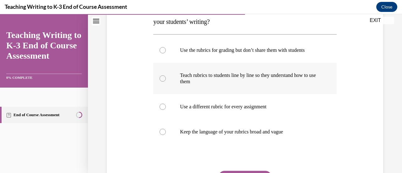
scroll to position [126, 0]
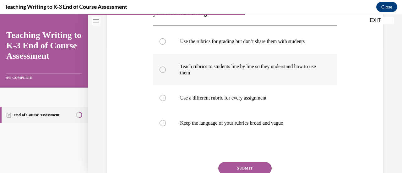
click at [211, 63] on label "Teach rubrics to students line by line so they understand how to use them" at bounding box center [244, 69] width 183 height 31
click at [166, 67] on input "Teach rubrics to students line by line so they understand how to use them" at bounding box center [162, 70] width 6 height 6
radio input "true"
click at [245, 164] on button "SUBMIT" at bounding box center [244, 168] width 53 height 13
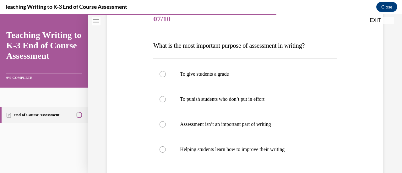
scroll to position [94, 0]
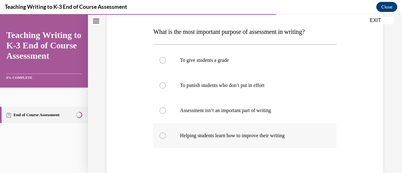
click at [237, 132] on label "Helping students learn how to improve their writing" at bounding box center [244, 135] width 183 height 25
click at [166, 132] on input "Helping students learn how to improve their writing" at bounding box center [162, 135] width 6 height 6
radio input "true"
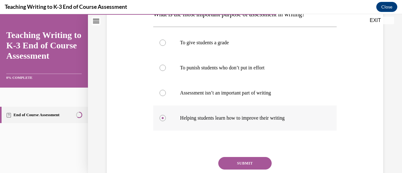
scroll to position [126, 0]
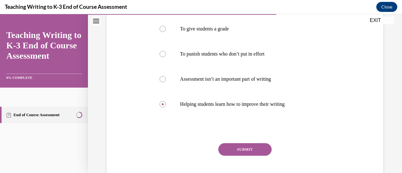
click at [240, 149] on button "SUBMIT" at bounding box center [244, 149] width 53 height 13
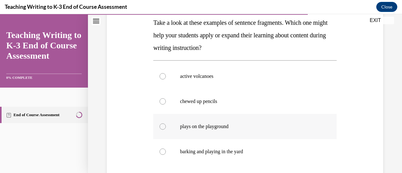
scroll to position [94, 0]
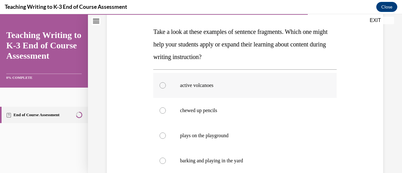
click at [231, 88] on p "active volcanoes" at bounding box center [250, 85] width 141 height 6
click at [166, 88] on input "active volcanoes" at bounding box center [162, 85] width 6 height 6
radio input "true"
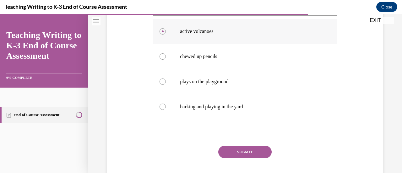
scroll to position [157, 0]
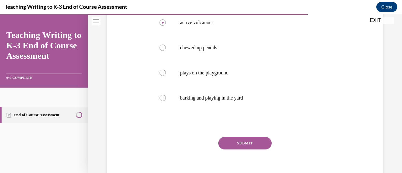
click at [230, 146] on button "SUBMIT" at bounding box center [244, 143] width 53 height 13
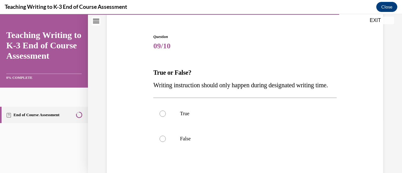
scroll to position [63, 0]
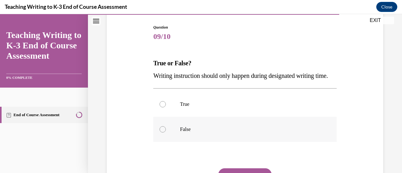
click at [215, 132] on p "False" at bounding box center [250, 129] width 141 height 6
click at [166, 132] on input "False" at bounding box center [162, 129] width 6 height 6
radio input "true"
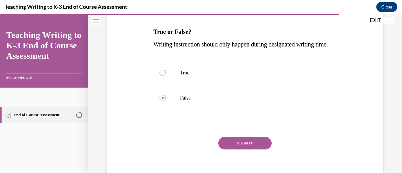
click at [233, 149] on button "SUBMIT" at bounding box center [244, 143] width 53 height 13
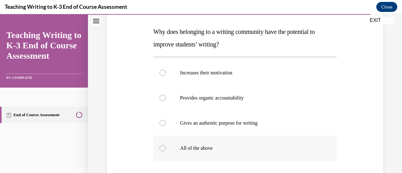
click at [214, 153] on label "All of the above" at bounding box center [244, 148] width 183 height 25
click at [166, 151] on input "All of the above" at bounding box center [162, 148] width 6 height 6
radio input "true"
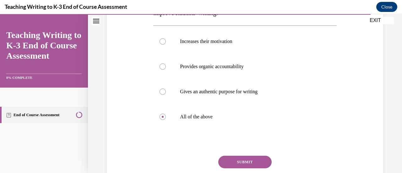
click at [234, 158] on button "SUBMIT" at bounding box center [244, 162] width 53 height 13
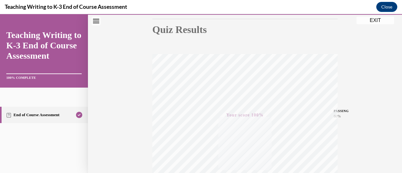
scroll to position [0, 0]
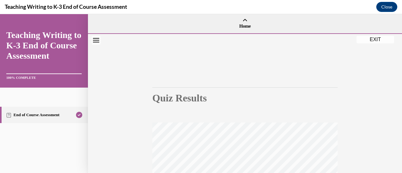
click at [362, 39] on button "EXIT" at bounding box center [375, 40] width 38 height 8
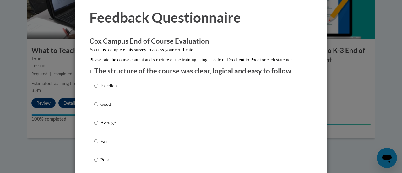
scroll to position [31, 0]
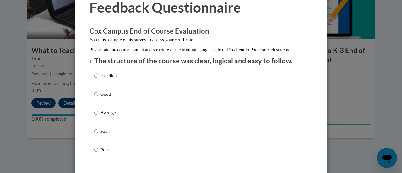
click at [131, 97] on div "Excellent Good Average Fair Poor" at bounding box center [200, 120] width 213 height 102
click at [105, 98] on p "Good" at bounding box center [108, 94] width 17 height 7
click at [98, 98] on input "Good" at bounding box center [96, 94] width 4 height 7
radio input "true"
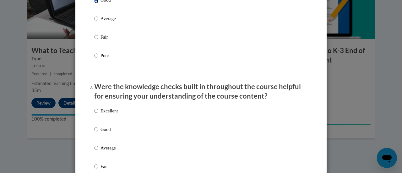
scroll to position [157, 0]
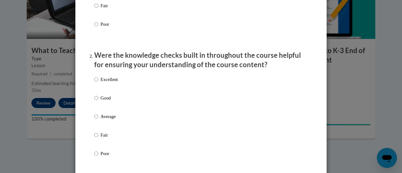
click at [105, 101] on p "Good" at bounding box center [108, 97] width 17 height 7
click at [98, 101] on input "Good" at bounding box center [96, 97] width 4 height 7
radio input "true"
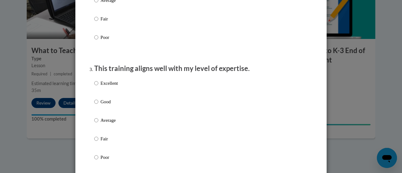
scroll to position [282, 0]
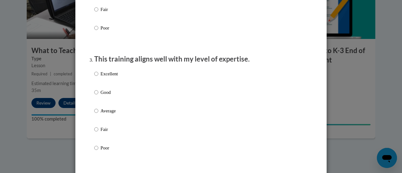
click at [105, 103] on label "Good" at bounding box center [106, 97] width 24 height 17
click at [98, 96] on input "Good" at bounding box center [96, 92] width 4 height 7
radio input "true"
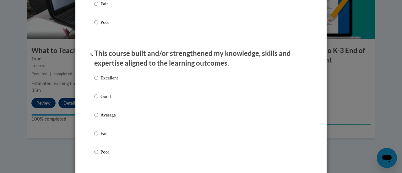
click at [105, 100] on p "Good" at bounding box center [108, 96] width 17 height 7
click at [98, 100] on input "Good" at bounding box center [96, 96] width 4 height 7
radio input "true"
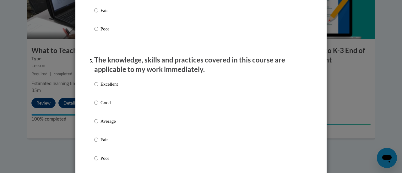
scroll to position [534, 0]
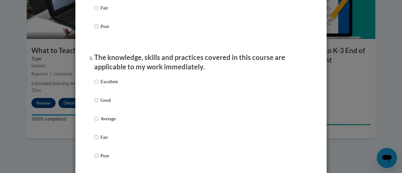
click at [105, 103] on p "Good" at bounding box center [108, 100] width 17 height 7
click at [98, 103] on input "Good" at bounding box center [96, 100] width 4 height 7
radio input "true"
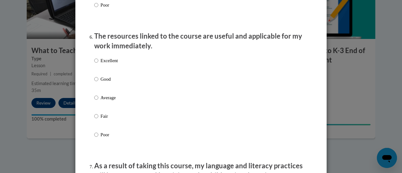
scroll to position [690, 0]
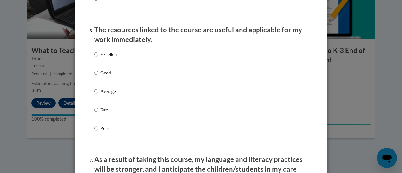
click at [105, 76] on p "Good" at bounding box center [108, 72] width 17 height 7
click at [98, 76] on input "Good" at bounding box center [96, 72] width 4 height 7
radio input "true"
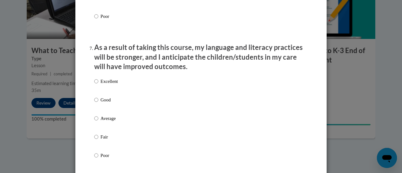
scroll to position [816, 0]
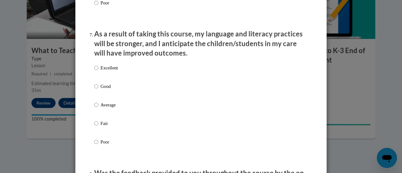
click at [105, 90] on p "Good" at bounding box center [108, 86] width 17 height 7
click at [98, 90] on input "Good" at bounding box center [96, 86] width 4 height 7
radio input "true"
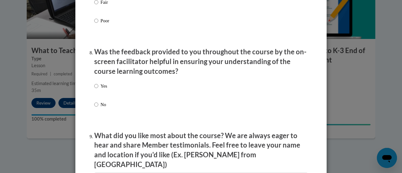
scroll to position [942, 0]
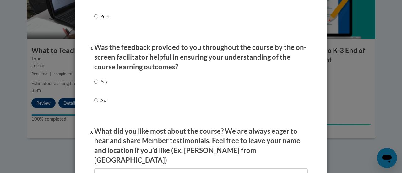
click at [101, 104] on p "No" at bounding box center [103, 100] width 7 height 7
click at [98, 104] on input "No" at bounding box center [96, 100] width 4 height 7
radio input "true"
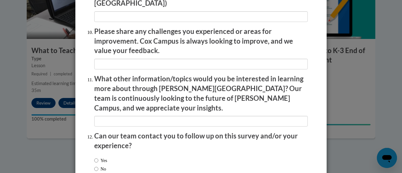
scroll to position [1130, 0]
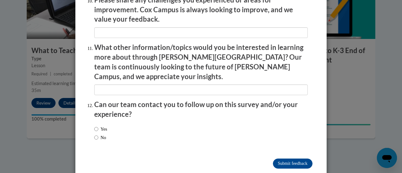
click at [101, 134] on label "No" at bounding box center [100, 137] width 12 height 7
click at [98, 134] on input "No" at bounding box center [96, 137] width 4 height 7
radio input "true"
click at [289, 158] on input "Submit feedback" at bounding box center [293, 163] width 40 height 10
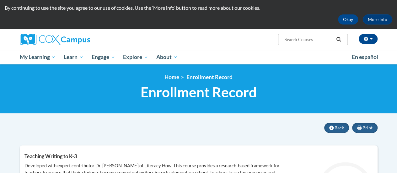
scroll to position [5, 0]
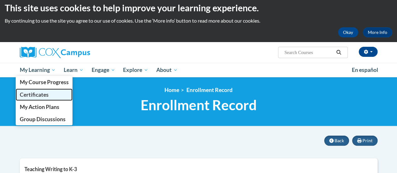
click at [38, 97] on span "Certificates" at bounding box center [33, 94] width 29 height 7
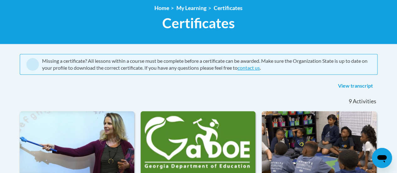
scroll to position [94, 0]
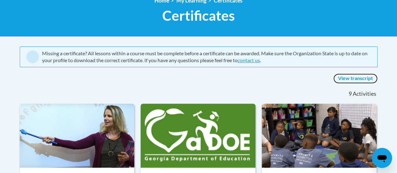
click at [352, 77] on link "View transcript" at bounding box center [355, 78] width 44 height 10
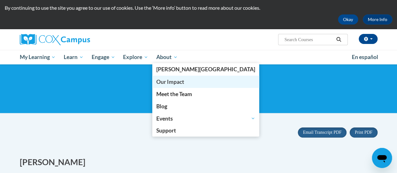
scroll to position [31, 0]
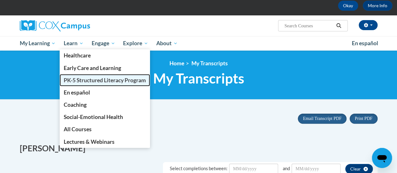
click at [76, 76] on link "PK-5 Structured Literacy Program" at bounding box center [105, 80] width 90 height 12
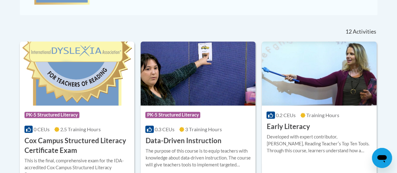
scroll to position [251, 0]
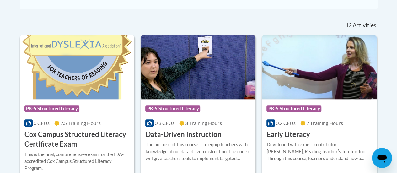
click at [164, 72] on img at bounding box center [198, 67] width 115 height 64
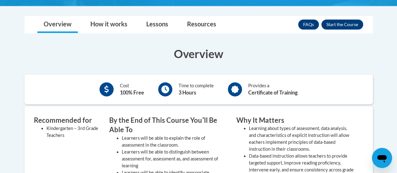
scroll to position [157, 0]
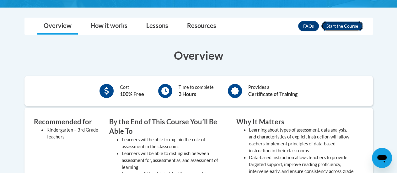
click at [344, 29] on button "Enroll" at bounding box center [342, 26] width 42 height 10
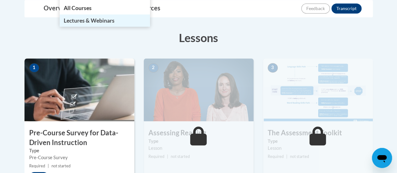
scroll to position [157, 0]
